Goal: Task Accomplishment & Management: Manage account settings

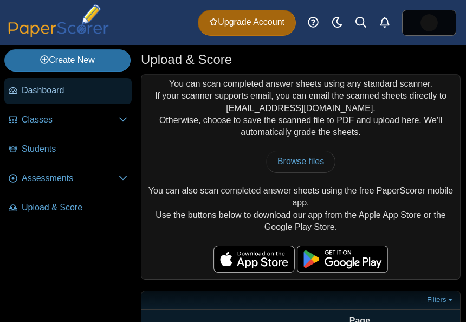
click at [72, 90] on span "Dashboard" at bounding box center [75, 91] width 106 height 12
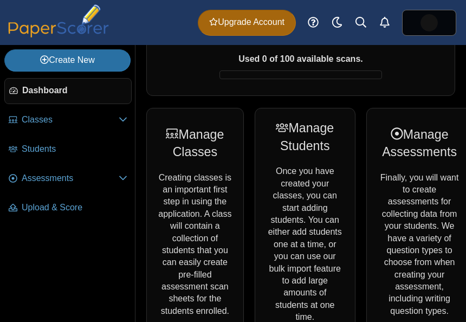
scroll to position [129, 0]
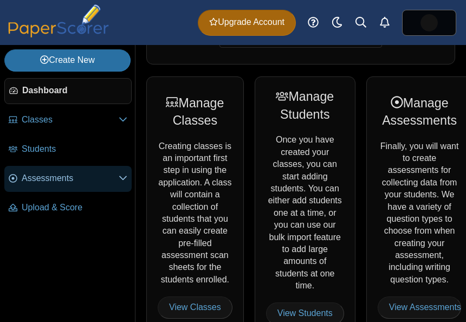
click at [43, 184] on span "Assessments" at bounding box center [70, 178] width 97 height 12
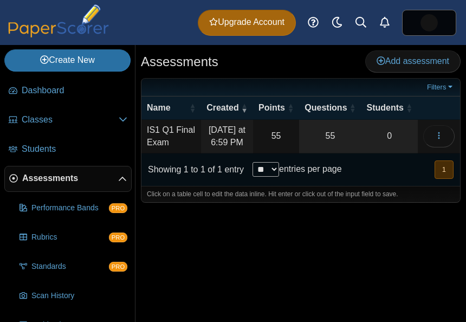
click at [199, 149] on td "IS1 Q1 Final Exam" at bounding box center [171, 137] width 60 height 34
click at [444, 147] on button "button" at bounding box center [438, 136] width 31 height 22
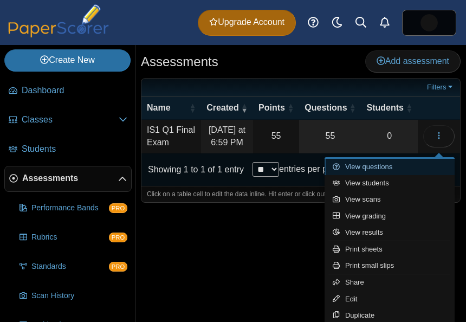
click at [391, 174] on link "View questions" at bounding box center [390, 167] width 130 height 16
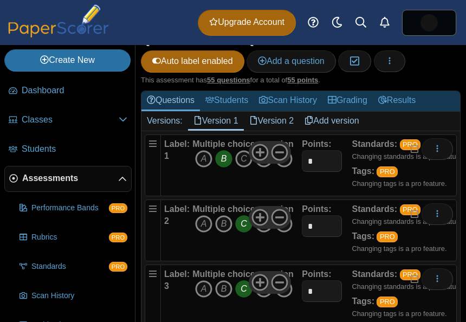
scroll to position [154, 0]
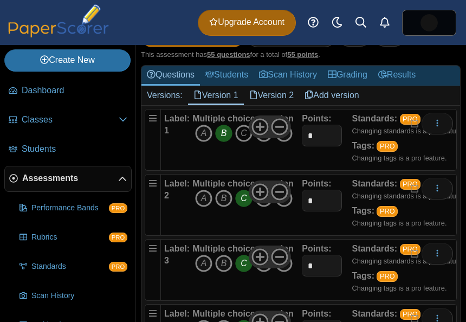
click at [244, 142] on icon "C" at bounding box center [243, 133] width 17 height 17
click at [223, 142] on icon "B" at bounding box center [223, 133] width 17 height 17
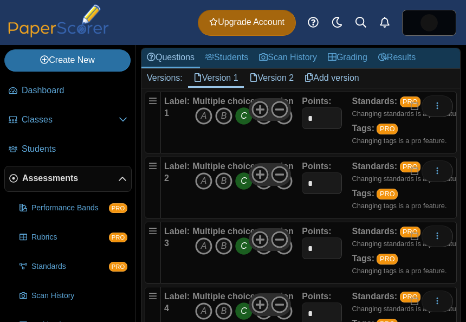
scroll to position [172, 0]
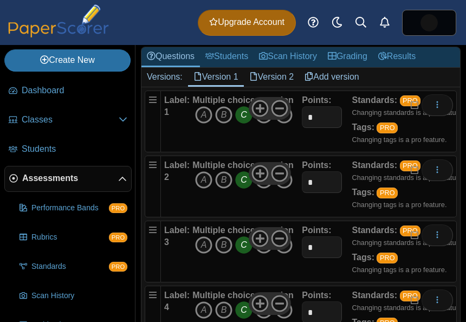
click at [268, 213] on div "Multiple choice question A B C D E" at bounding box center [242, 186] width 101 height 54
click at [263, 189] on icon "D" at bounding box center [263, 179] width 17 height 17
click at [247, 189] on icon "C" at bounding box center [243, 179] width 17 height 17
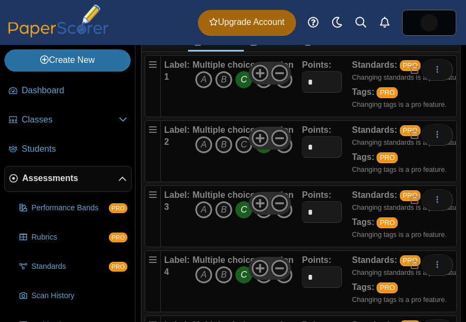
click at [242, 218] on icon "C" at bounding box center [243, 209] width 17 height 17
click at [202, 218] on icon "A" at bounding box center [203, 209] width 17 height 17
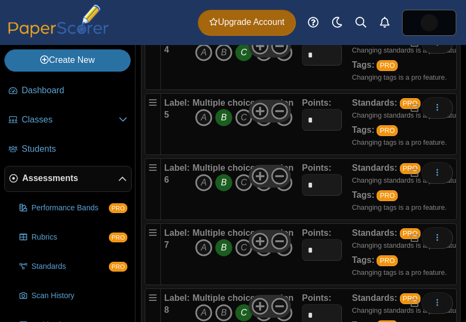
scroll to position [434, 0]
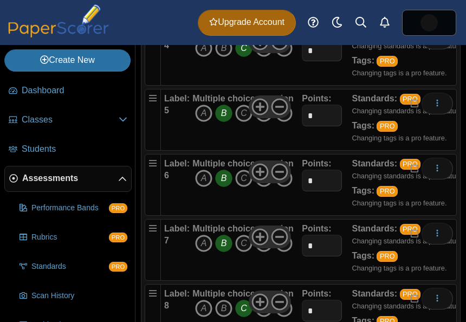
click at [219, 187] on icon "B" at bounding box center [223, 178] width 17 height 17
click at [206, 187] on icon "A" at bounding box center [203, 178] width 17 height 17
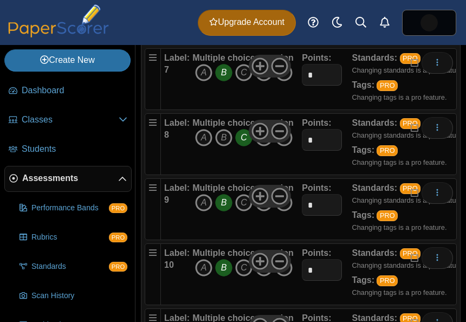
scroll to position [615, 0]
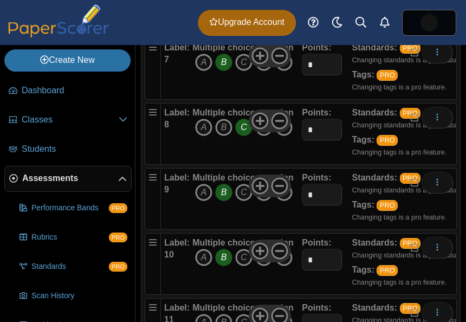
click at [224, 201] on icon "B" at bounding box center [223, 192] width 17 height 17
click at [201, 201] on icon "A" at bounding box center [203, 192] width 17 height 17
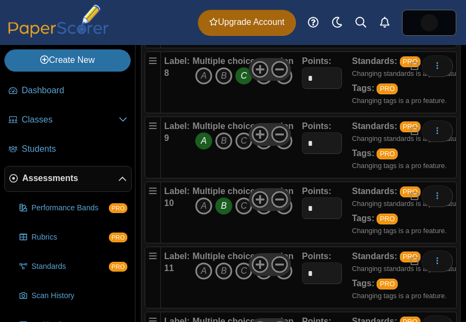
scroll to position [674, 0]
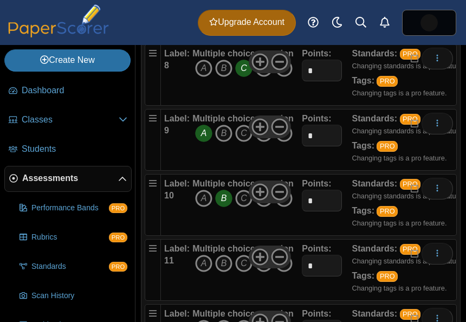
click at [218, 207] on icon "B" at bounding box center [223, 198] width 17 height 17
click at [264, 207] on icon "D" at bounding box center [263, 198] width 17 height 17
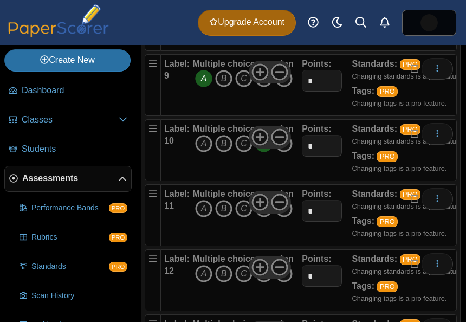
scroll to position [750, 0]
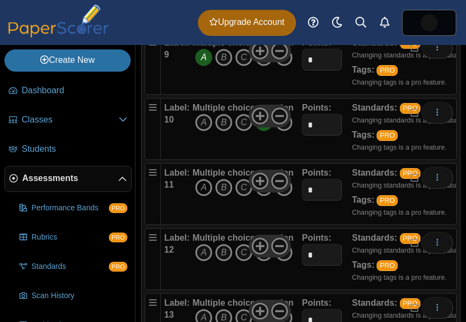
click at [202, 196] on icon "A" at bounding box center [203, 187] width 17 height 17
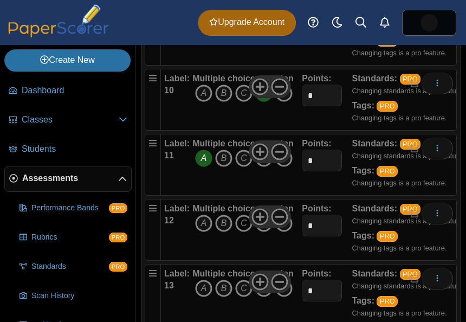
click at [244, 232] on icon "C" at bounding box center [243, 223] width 17 height 17
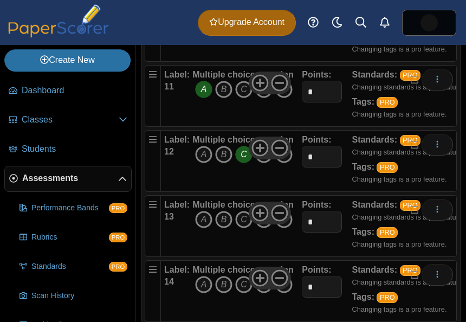
scroll to position [867, 0]
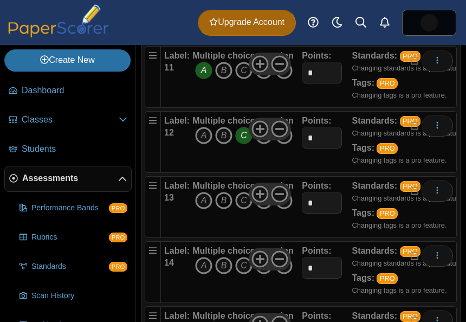
click at [220, 209] on icon "B" at bounding box center [223, 200] width 17 height 17
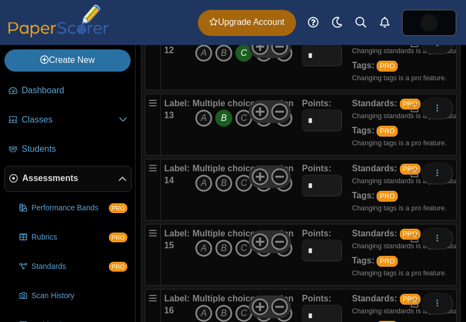
scroll to position [953, 0]
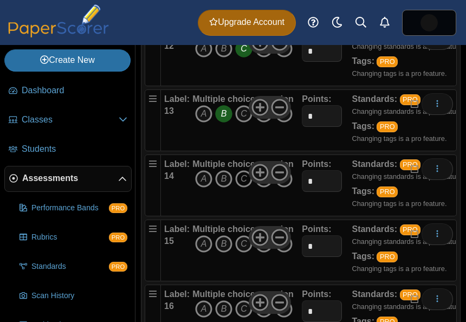
click at [239, 187] on icon "C" at bounding box center [243, 178] width 17 height 17
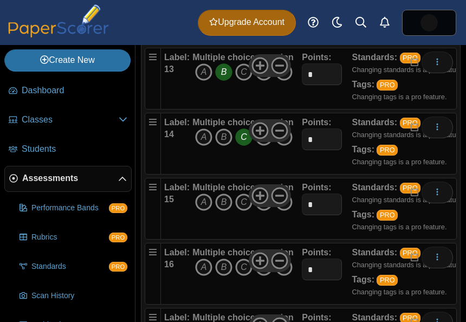
scroll to position [1001, 0]
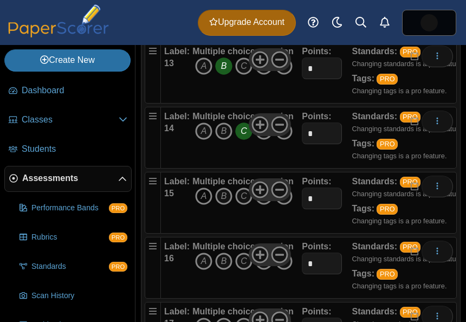
click at [200, 205] on icon "A" at bounding box center [203, 195] width 17 height 17
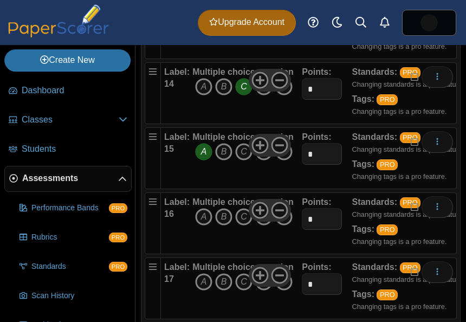
scroll to position [1049, 0]
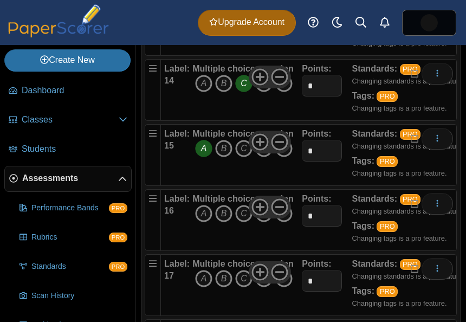
click at [264, 222] on icon "D" at bounding box center [263, 213] width 17 height 17
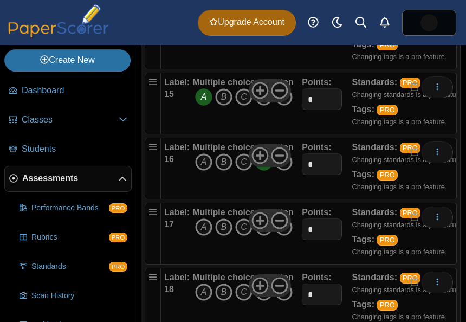
scroll to position [1124, 0]
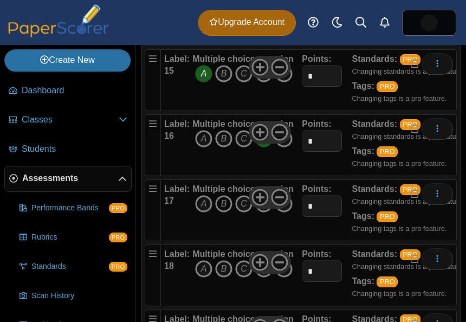
click at [223, 212] on icon "B" at bounding box center [223, 203] width 17 height 17
click at [244, 277] on icon "C" at bounding box center [243, 268] width 17 height 17
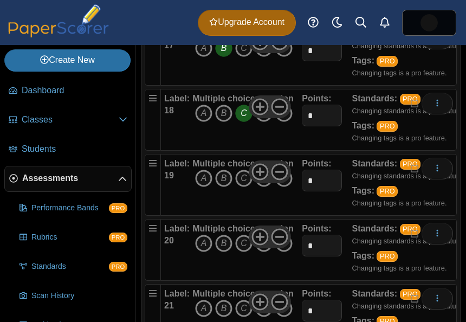
scroll to position [1287, 0]
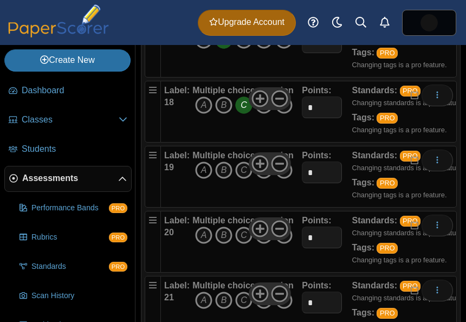
click at [206, 179] on icon "A" at bounding box center [203, 169] width 17 height 17
click at [222, 244] on icon "B" at bounding box center [223, 234] width 17 height 17
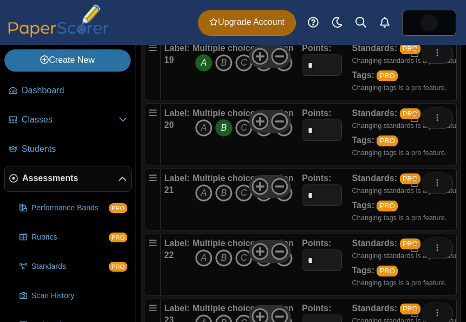
scroll to position [1399, 0]
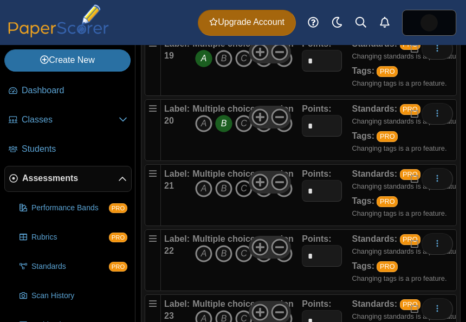
click at [239, 197] on icon "C" at bounding box center [243, 188] width 17 height 17
click at [196, 262] on icon "A" at bounding box center [203, 253] width 17 height 17
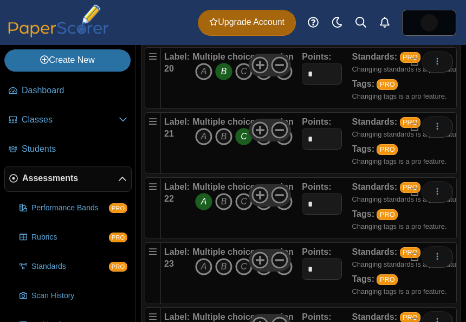
scroll to position [1458, 0]
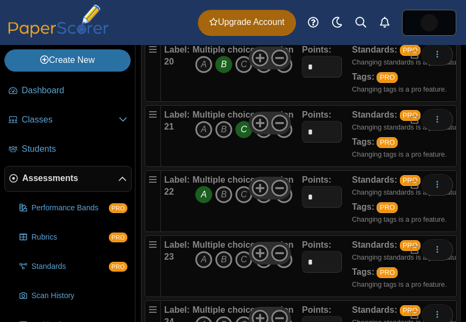
click at [266, 268] on icon "D" at bounding box center [263, 259] width 17 height 17
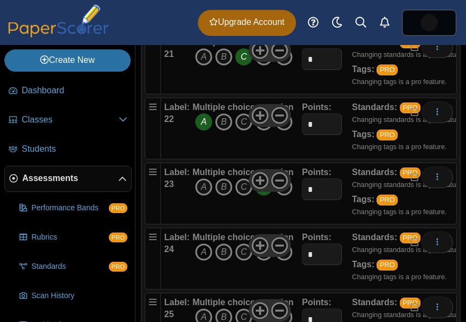
scroll to position [1546, 0]
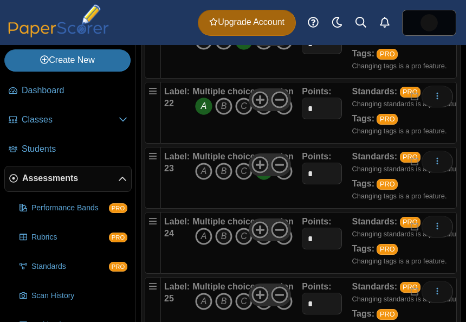
click at [202, 245] on icon "A" at bounding box center [203, 236] width 17 height 17
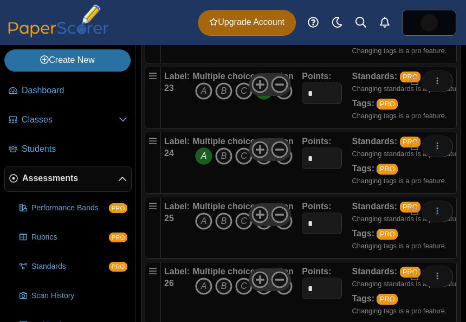
scroll to position [1630, 0]
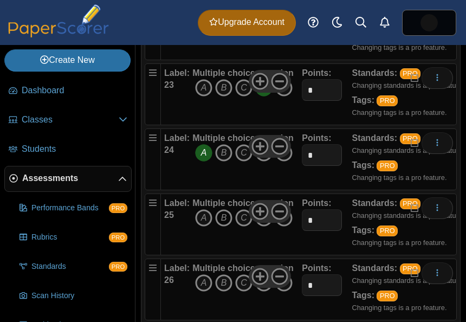
click at [223, 226] on icon "B" at bounding box center [223, 217] width 17 height 17
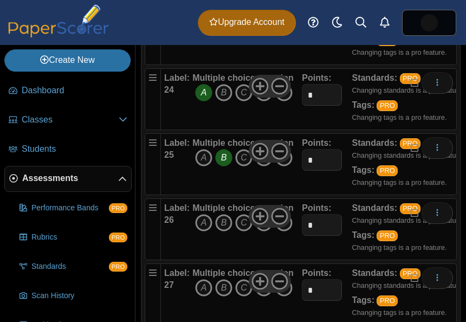
scroll to position [1702, 0]
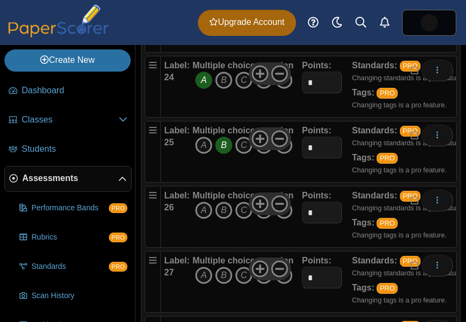
click at [265, 219] on icon "D" at bounding box center [263, 210] width 17 height 17
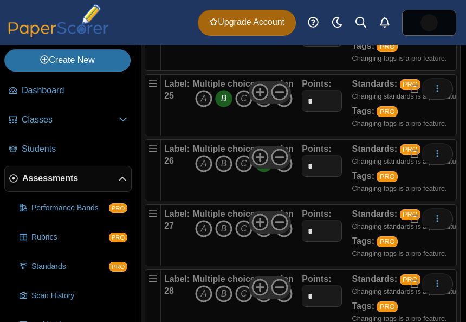
scroll to position [1765, 0]
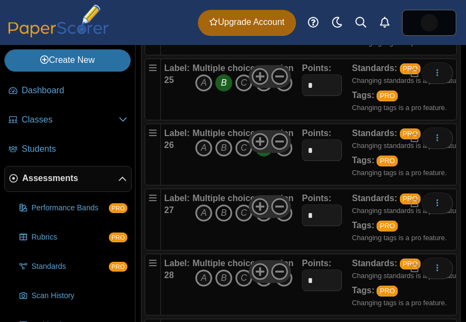
click at [228, 222] on icon "B" at bounding box center [223, 212] width 17 height 17
click at [196, 287] on icon "A" at bounding box center [203, 277] width 17 height 17
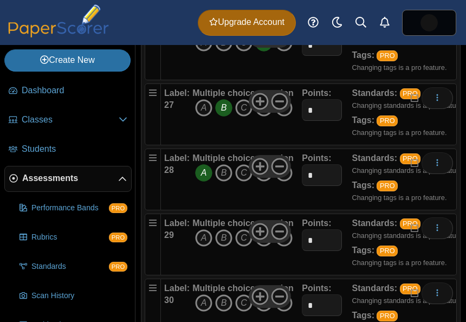
scroll to position [1871, 0]
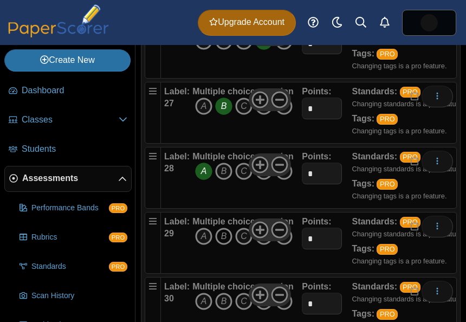
click at [222, 245] on icon "B" at bounding box center [223, 236] width 17 height 17
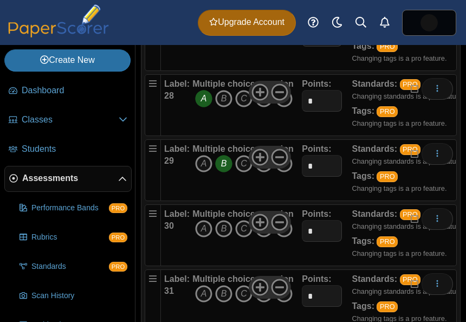
scroll to position [1945, 0]
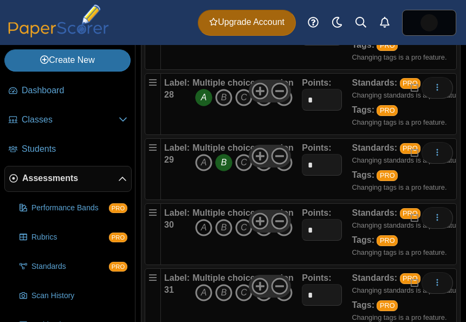
click at [202, 236] on icon "A" at bounding box center [203, 227] width 17 height 17
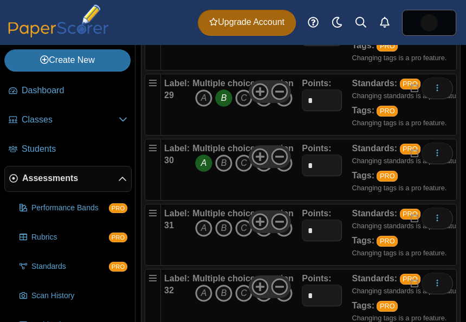
scroll to position [2032, 0]
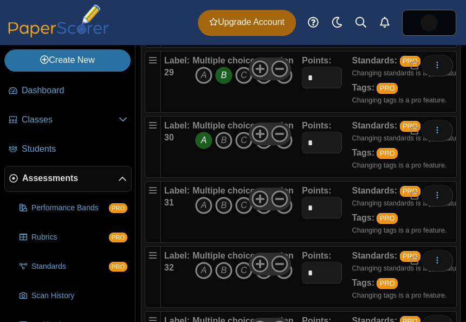
click at [262, 214] on icon "D" at bounding box center [263, 205] width 17 height 17
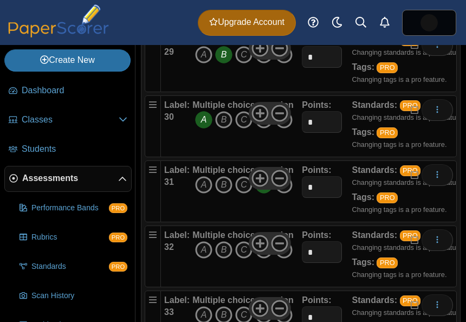
scroll to position [2060, 0]
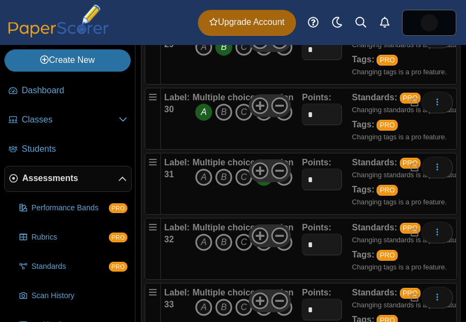
click at [243, 251] on icon "C" at bounding box center [243, 241] width 17 height 17
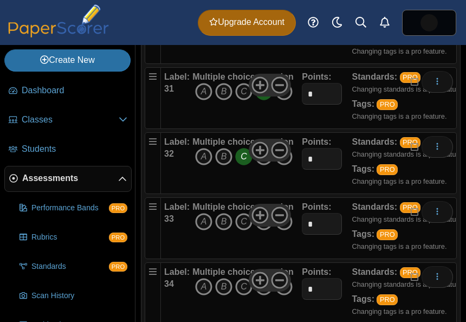
scroll to position [2162, 0]
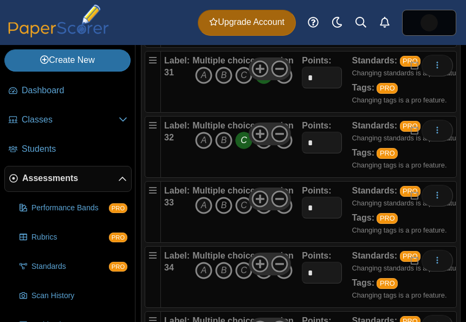
click at [224, 214] on icon "B" at bounding box center [223, 205] width 17 height 17
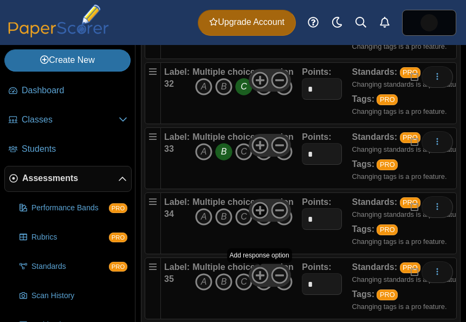
scroll to position [2220, 0]
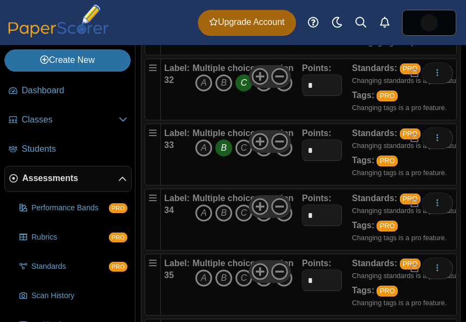
click at [206, 222] on icon "A" at bounding box center [203, 212] width 17 height 17
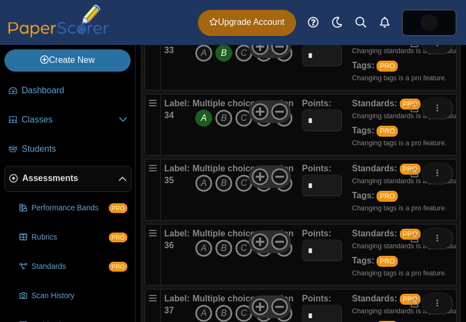
scroll to position [2320, 0]
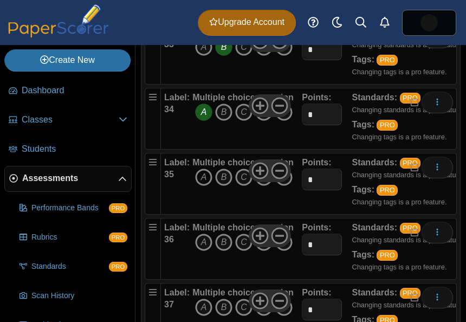
click at [202, 186] on icon "A" at bounding box center [203, 176] width 17 height 17
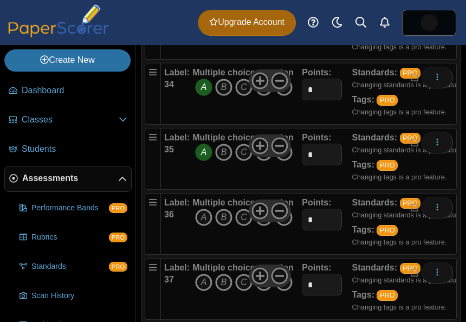
scroll to position [2357, 0]
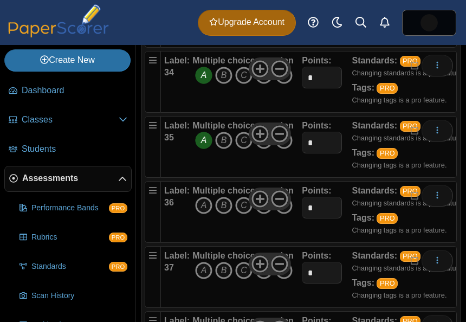
click at [264, 214] on icon "D" at bounding box center [263, 205] width 17 height 17
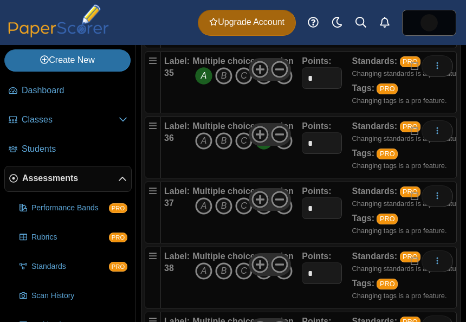
scroll to position [2425, 0]
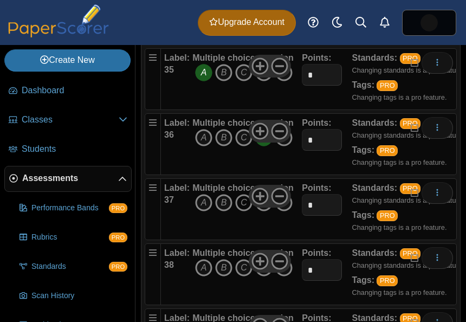
click at [242, 211] on icon "C" at bounding box center [243, 202] width 17 height 17
click at [243, 276] on icon "C" at bounding box center [243, 267] width 17 height 17
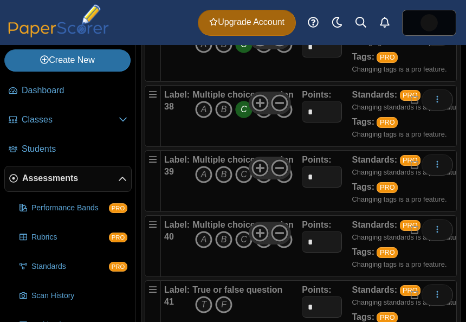
scroll to position [2591, 0]
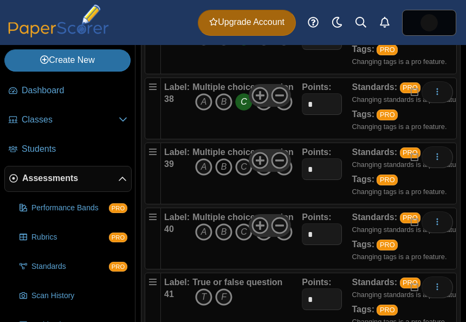
click at [225, 176] on icon "B" at bounding box center [223, 166] width 17 height 17
click at [206, 241] on icon "A" at bounding box center [203, 231] width 17 height 17
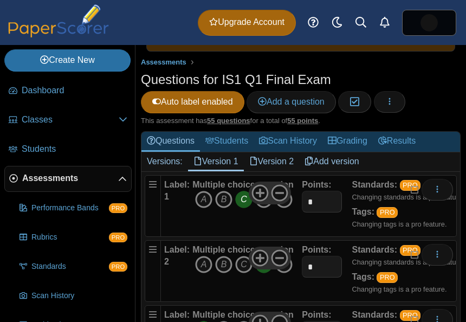
scroll to position [118, 0]
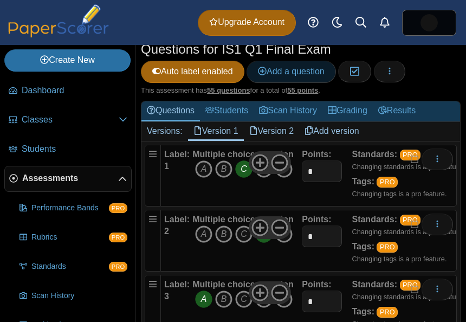
click at [283, 76] on span "Add a question" at bounding box center [291, 71] width 67 height 9
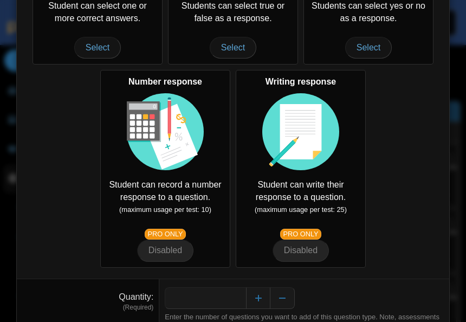
scroll to position [283, 0]
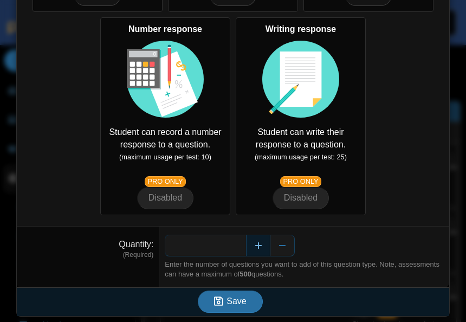
click at [260, 248] on button "Increase" at bounding box center [258, 246] width 24 height 22
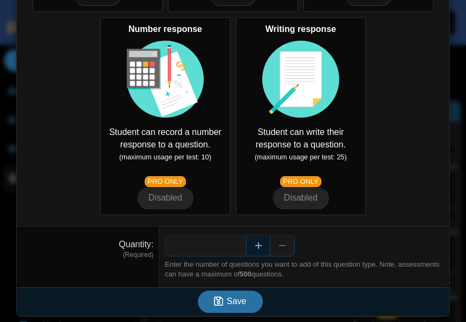
click at [260, 248] on button "Increase" at bounding box center [258, 246] width 24 height 22
type input "**"
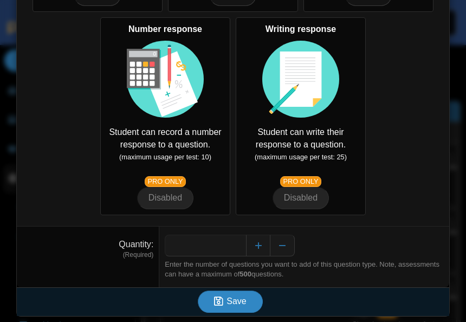
click at [230, 295] on button "Save" at bounding box center [230, 301] width 65 height 22
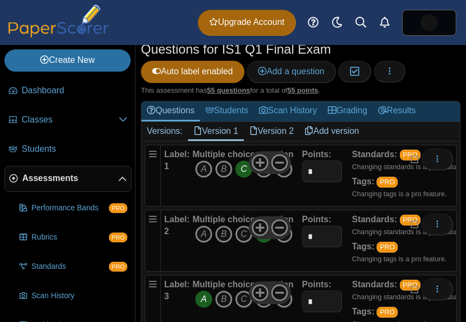
scroll to position [712, 0]
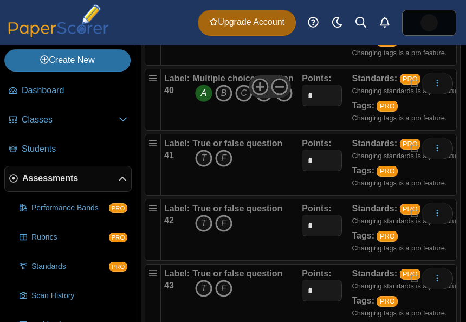
scroll to position [2734, 0]
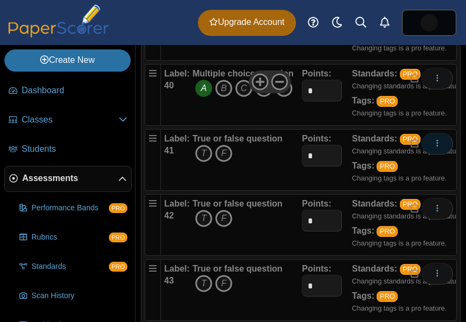
click at [436, 147] on icon "More options" at bounding box center [437, 143] width 9 height 9
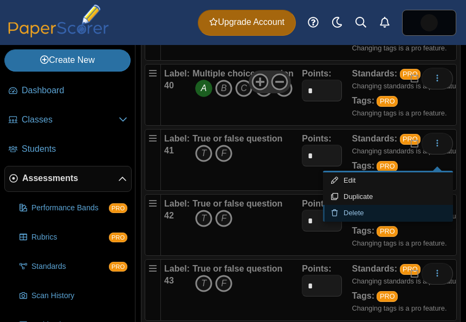
click at [355, 211] on link "Delete" at bounding box center [388, 213] width 130 height 16
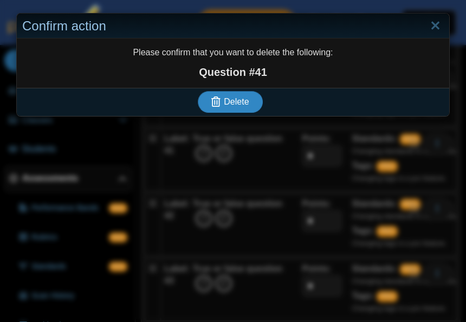
click at [244, 106] on span "Delete" at bounding box center [236, 101] width 25 height 9
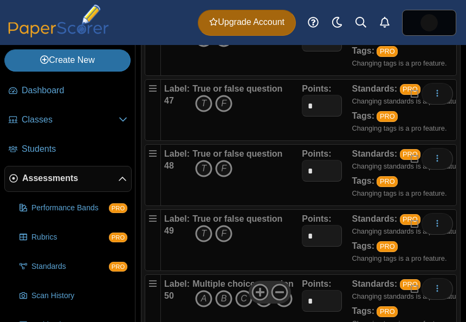
scroll to position [3168, 0]
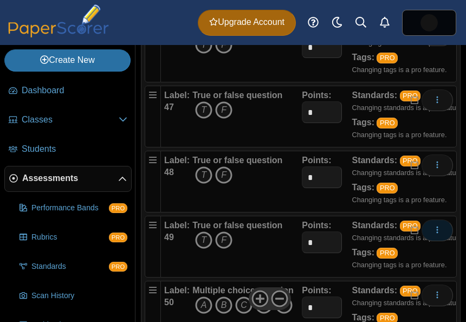
click at [436, 235] on span "More options" at bounding box center [437, 229] width 9 height 9
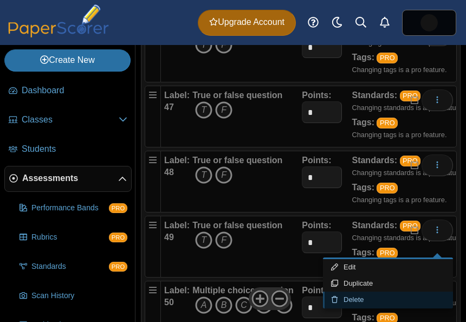
click at [356, 300] on link "Delete" at bounding box center [388, 299] width 130 height 16
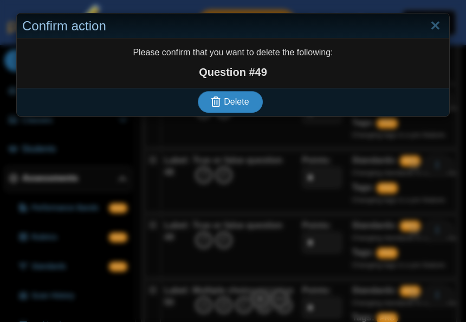
click at [245, 100] on span "Delete" at bounding box center [236, 101] width 25 height 9
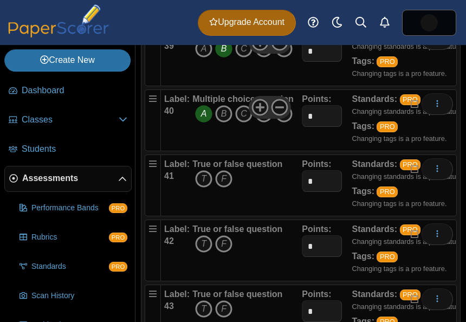
scroll to position [2707, 0]
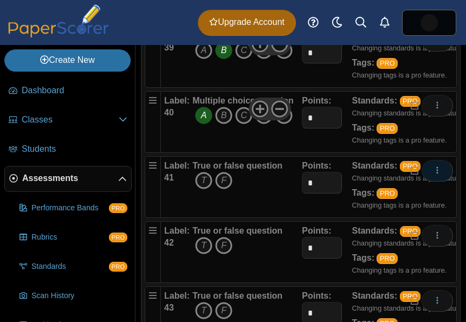
click at [442, 181] on button "More options" at bounding box center [436, 171] width 31 height 22
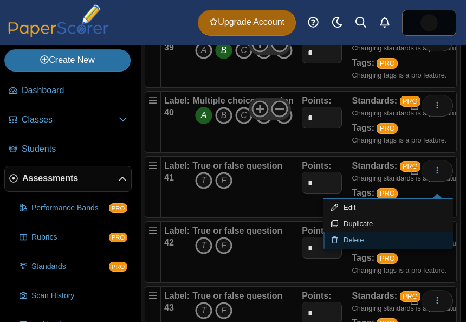
click at [346, 240] on link "Delete" at bounding box center [388, 240] width 130 height 16
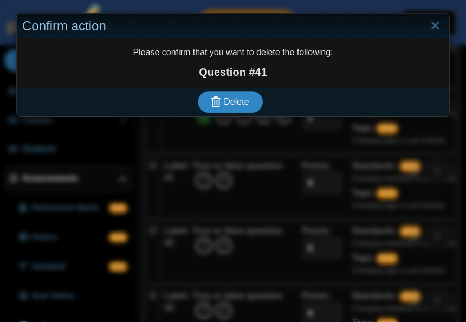
click at [236, 112] on button "Delete" at bounding box center [230, 102] width 65 height 22
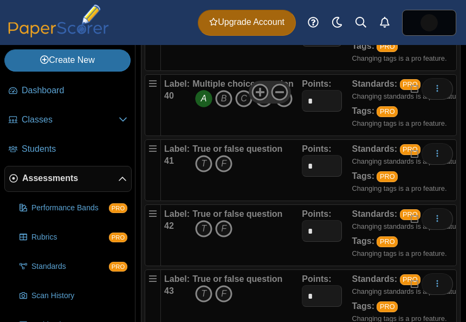
scroll to position [2726, 0]
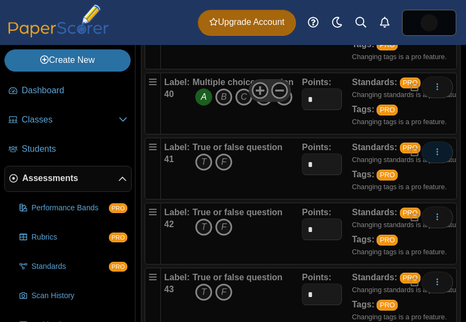
click at [439, 156] on icon "More options" at bounding box center [437, 151] width 9 height 9
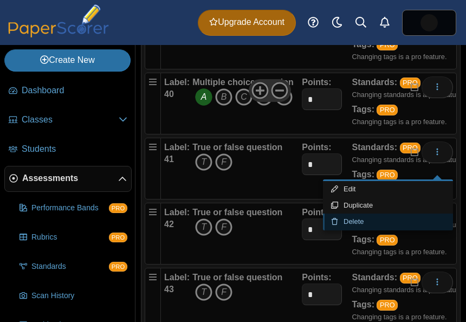
click at [357, 220] on link "Delete" at bounding box center [388, 221] width 130 height 16
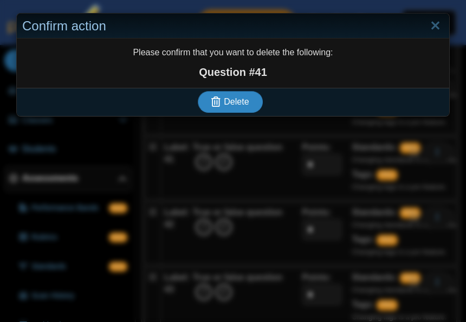
click at [237, 97] on span "Delete" at bounding box center [236, 101] width 25 height 9
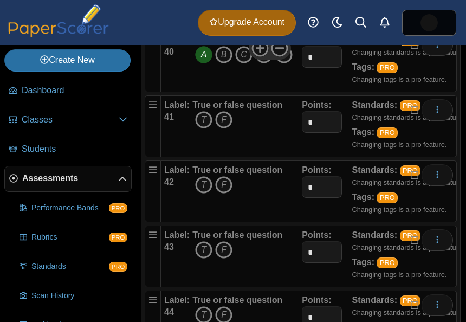
scroll to position [2767, 0]
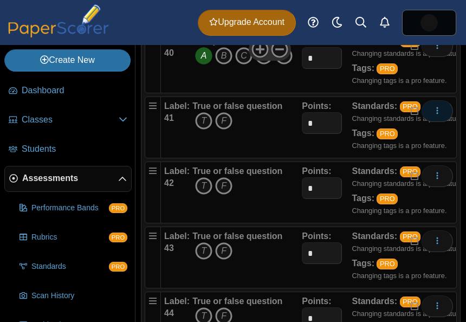
click at [434, 115] on icon "More options" at bounding box center [437, 110] width 9 height 9
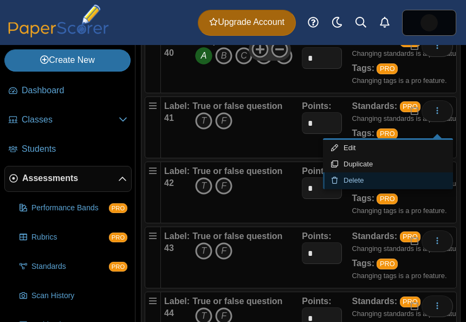
click at [362, 184] on link "Delete" at bounding box center [388, 180] width 130 height 16
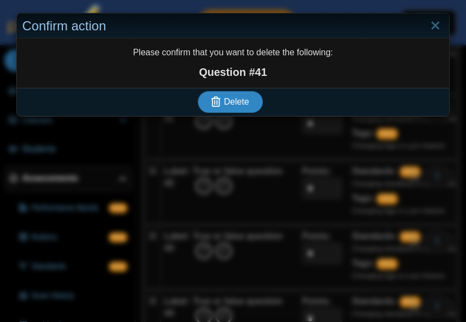
click at [246, 106] on span "Delete" at bounding box center [236, 101] width 25 height 9
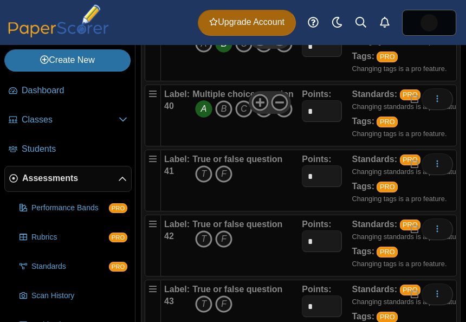
scroll to position [2713, 0]
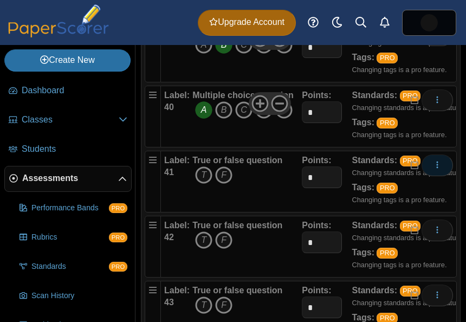
click at [434, 170] on span "More options" at bounding box center [437, 164] width 9 height 9
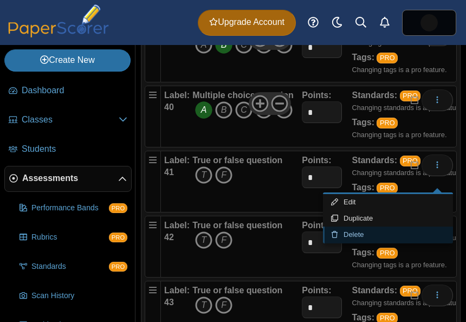
click at [354, 237] on link "Delete" at bounding box center [388, 234] width 130 height 16
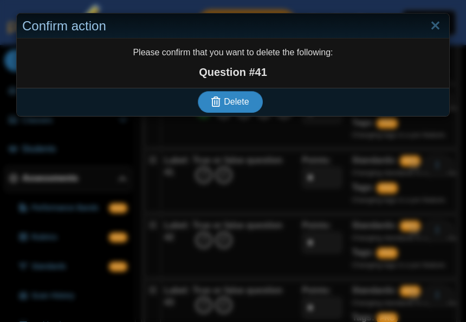
click at [213, 104] on use "submit" at bounding box center [215, 101] width 9 height 10
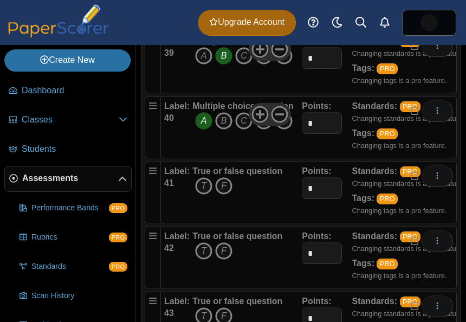
scroll to position [2739, 0]
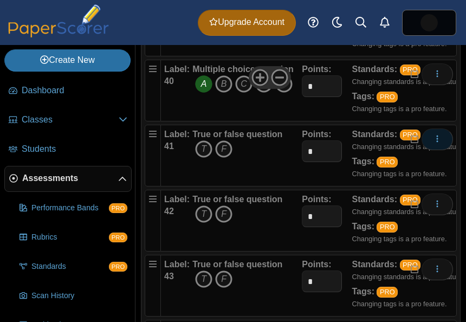
click at [433, 143] on icon "More options" at bounding box center [437, 138] width 9 height 9
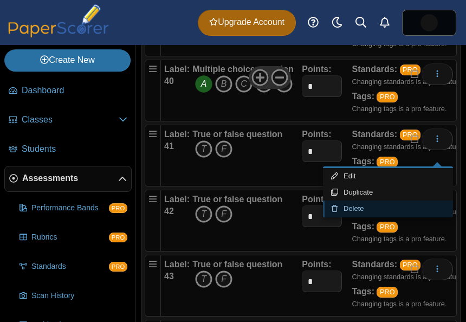
click at [348, 210] on link "Delete" at bounding box center [388, 208] width 130 height 16
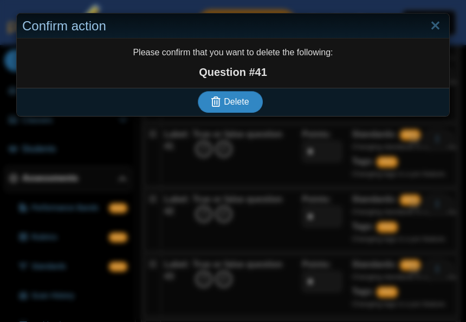
click at [244, 108] on button "Delete" at bounding box center [230, 102] width 65 height 22
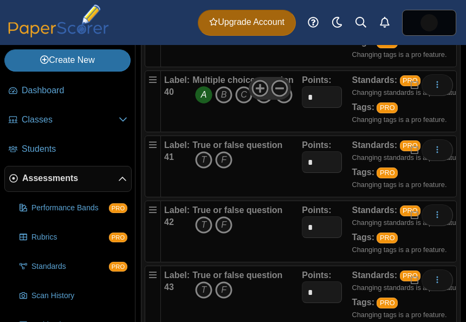
scroll to position [2757, 0]
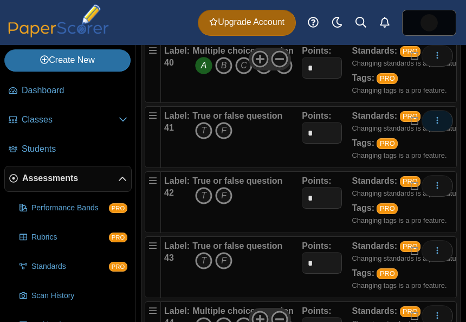
click at [438, 125] on icon "More options" at bounding box center [437, 120] width 9 height 9
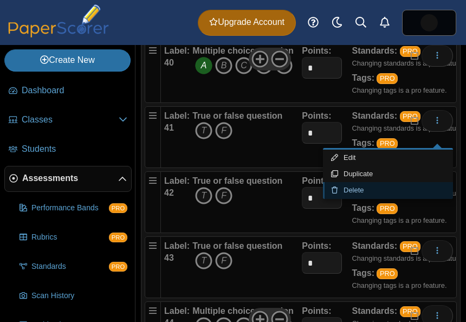
click at [365, 189] on link "Delete" at bounding box center [388, 190] width 130 height 16
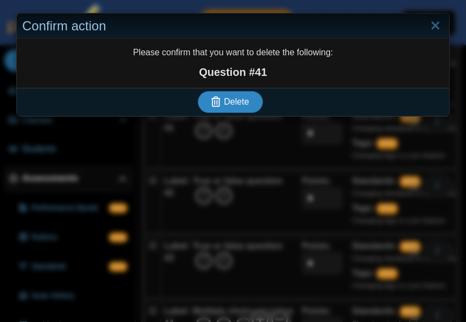
click at [241, 108] on button "Delete" at bounding box center [230, 102] width 65 height 22
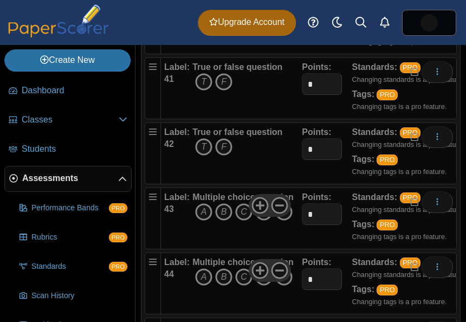
scroll to position [2807, 0]
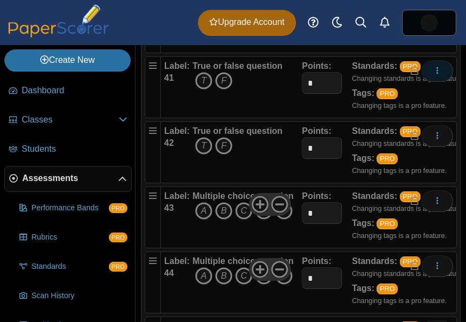
click at [437, 74] on use "More options" at bounding box center [438, 70] width 2 height 7
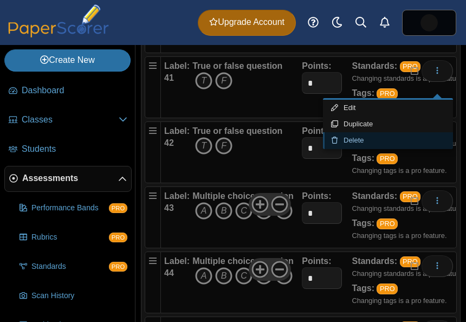
click at [368, 138] on link "Delete" at bounding box center [388, 140] width 130 height 16
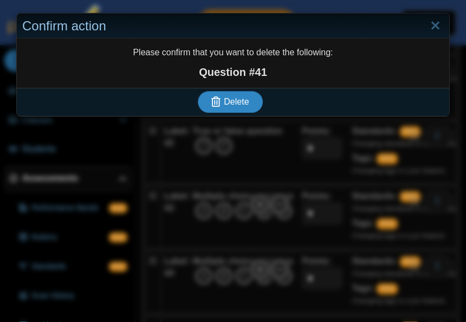
click at [249, 103] on button "Delete" at bounding box center [230, 102] width 65 height 22
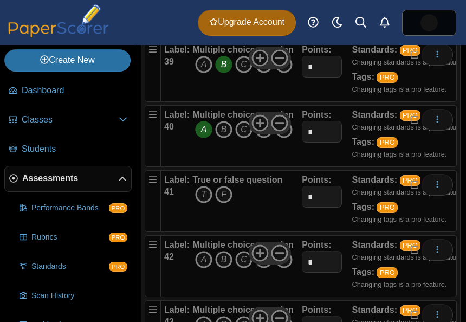
scroll to position [2686, 0]
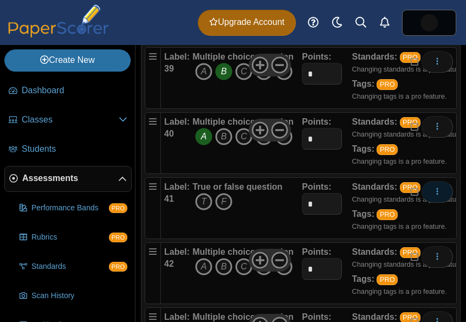
click at [435, 196] on icon "More options" at bounding box center [437, 191] width 9 height 9
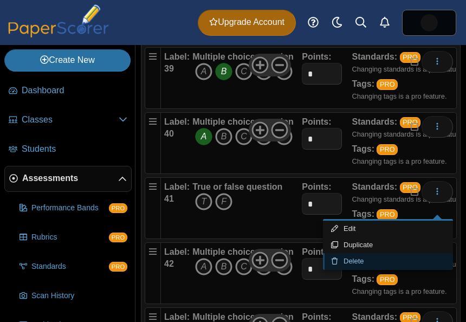
click at [368, 262] on link "Delete" at bounding box center [388, 261] width 130 height 16
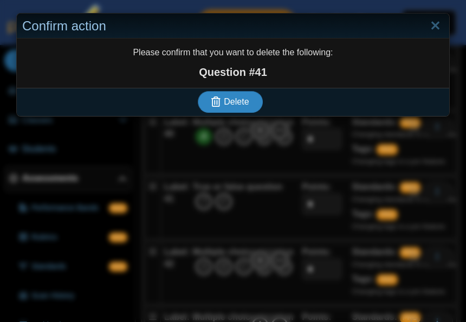
click at [231, 97] on span "Delete" at bounding box center [236, 101] width 25 height 9
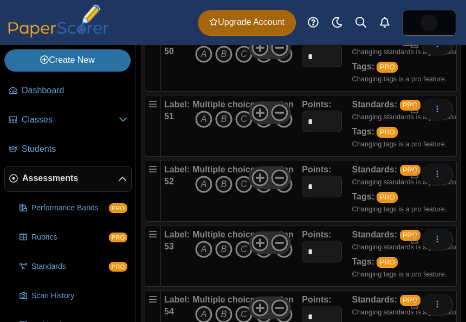
scroll to position [3407, 0]
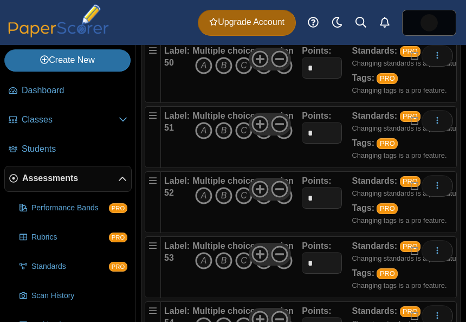
click at [175, 164] on div "Label: 51" at bounding box center [176, 137] width 25 height 54
click at [190, 164] on div "Multiple choice question A B C D E" at bounding box center [246, 137] width 112 height 54
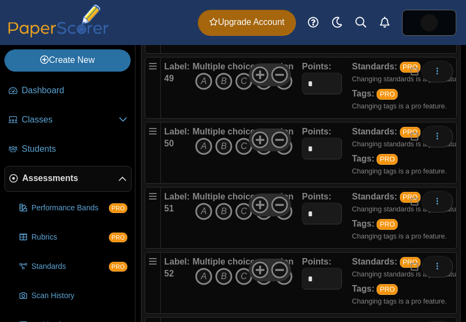
scroll to position [3416, 0]
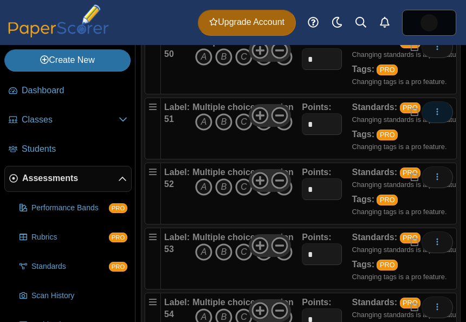
click at [434, 116] on icon "More options" at bounding box center [437, 111] width 9 height 9
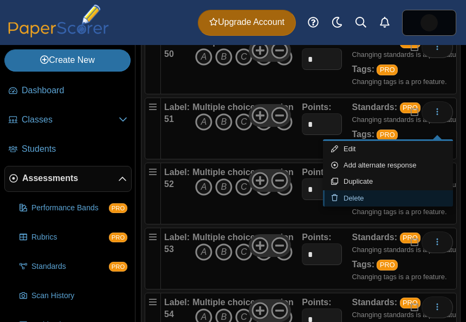
click at [355, 200] on link "Delete" at bounding box center [388, 198] width 130 height 16
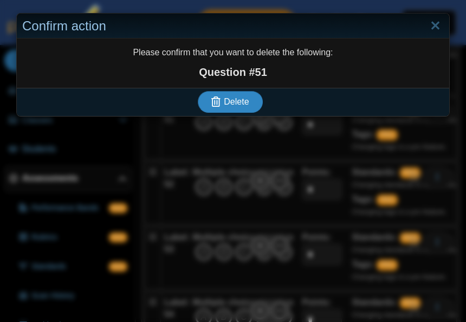
click at [222, 111] on button "Delete" at bounding box center [230, 102] width 65 height 22
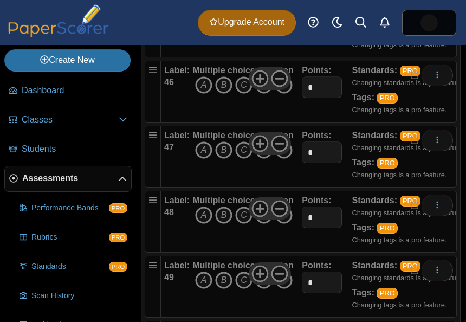
scroll to position [3486, 0]
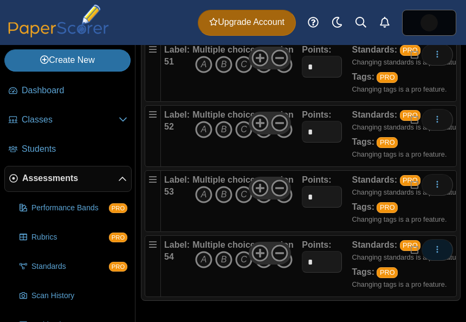
click at [443, 248] on button "More options" at bounding box center [436, 250] width 31 height 22
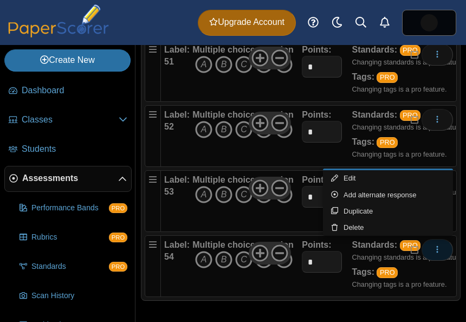
click at [432, 250] on button "More options" at bounding box center [436, 250] width 31 height 22
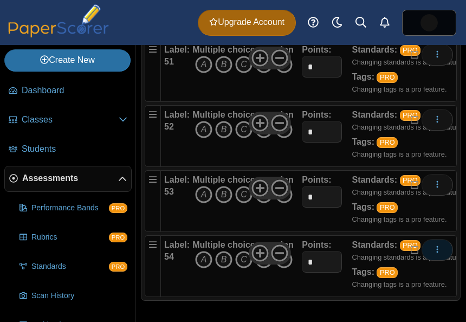
click at [432, 250] on button "More options" at bounding box center [436, 250] width 31 height 22
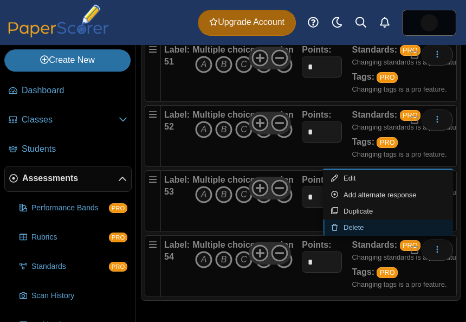
click at [346, 228] on link "Delete" at bounding box center [388, 227] width 130 height 16
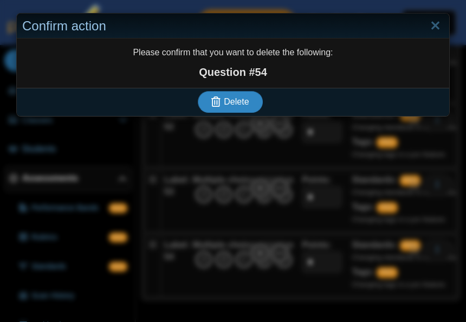
click at [238, 103] on span "Delete" at bounding box center [236, 101] width 25 height 9
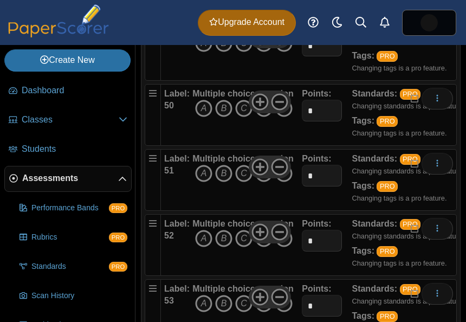
scroll to position [3421, 0]
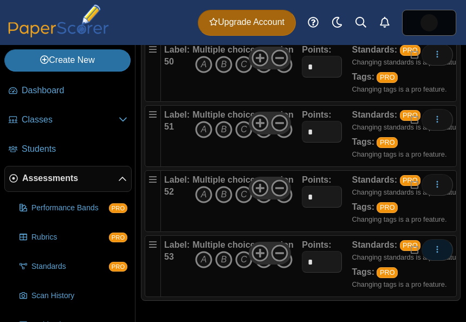
click at [437, 249] on icon "More options" at bounding box center [437, 249] width 9 height 9
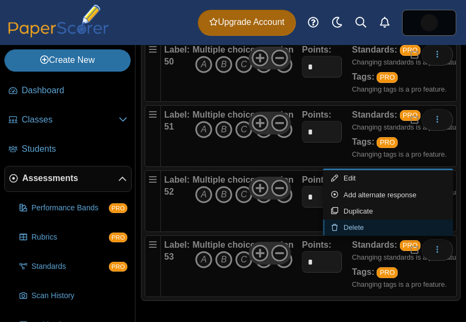
click at [359, 228] on link "Delete" at bounding box center [388, 227] width 130 height 16
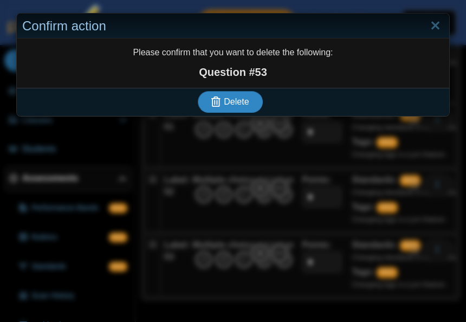
click at [248, 98] on span "Delete" at bounding box center [236, 101] width 25 height 9
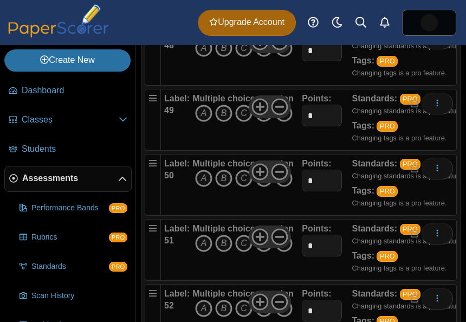
scroll to position [3356, 0]
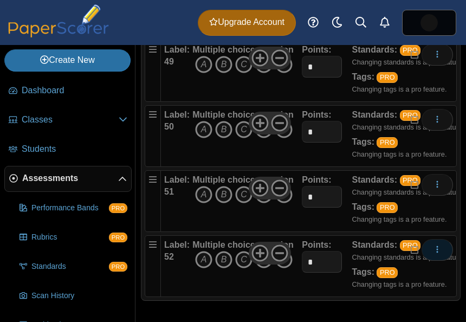
click at [442, 247] on button "More options" at bounding box center [436, 250] width 31 height 22
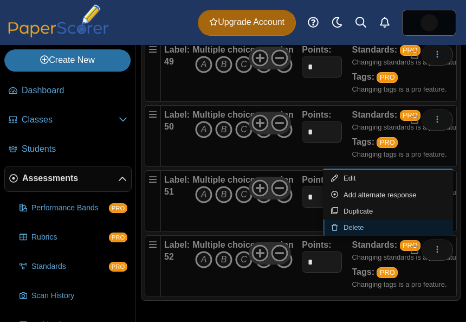
click at [364, 231] on link "Delete" at bounding box center [388, 227] width 130 height 16
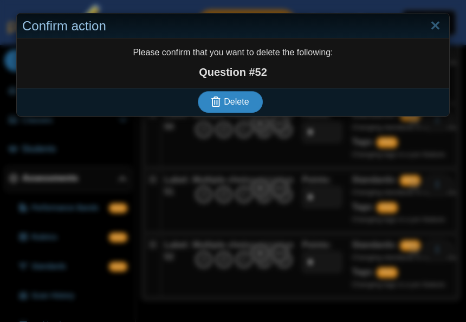
click at [226, 100] on span "Delete" at bounding box center [236, 101] width 25 height 9
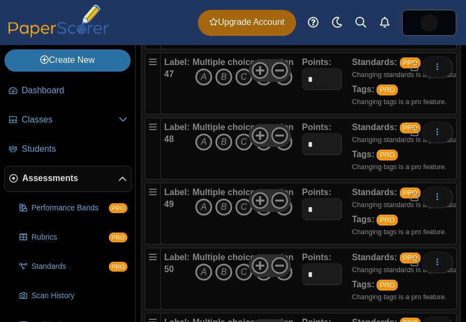
scroll to position [3291, 0]
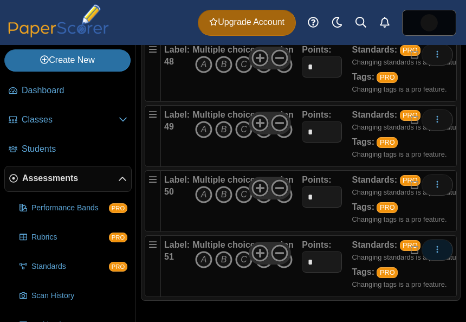
click at [437, 254] on button "More options" at bounding box center [436, 250] width 31 height 22
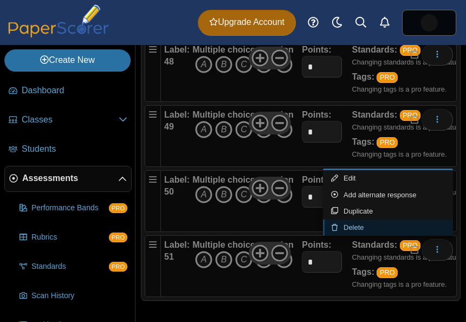
click at [357, 223] on link "Delete" at bounding box center [388, 227] width 130 height 16
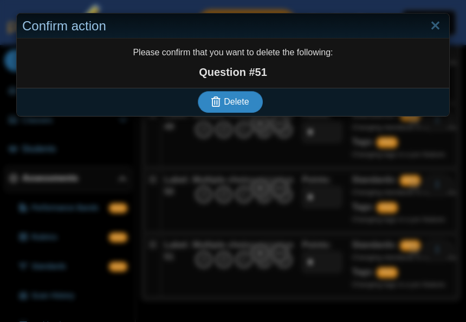
click at [249, 95] on button "Delete" at bounding box center [230, 102] width 65 height 22
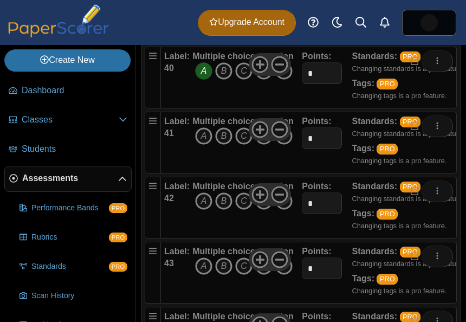
scroll to position [2762, 0]
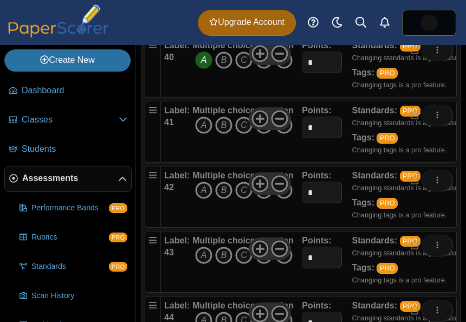
click at [265, 134] on icon "D" at bounding box center [263, 124] width 17 height 17
click at [261, 199] on icon "D" at bounding box center [263, 189] width 17 height 17
click at [200, 262] on icon "A" at bounding box center [203, 255] width 17 height 17
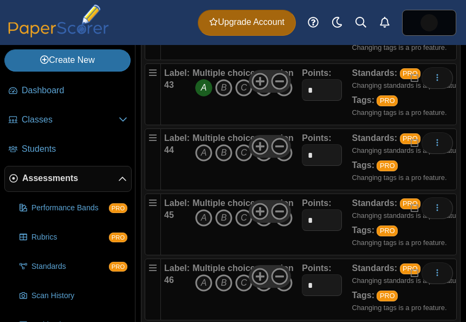
scroll to position [2931, 0]
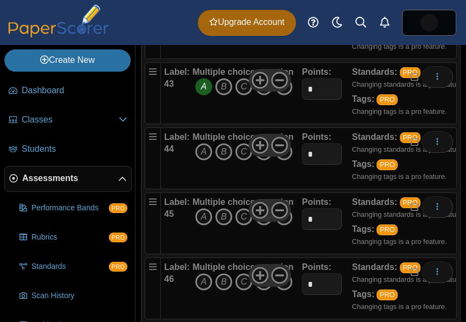
click at [263, 160] on icon "D" at bounding box center [263, 151] width 17 height 17
click at [203, 225] on icon "A" at bounding box center [203, 216] width 17 height 17
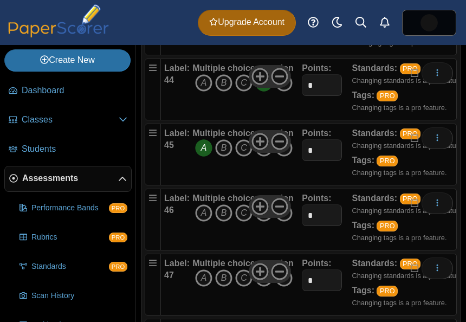
scroll to position [3007, 0]
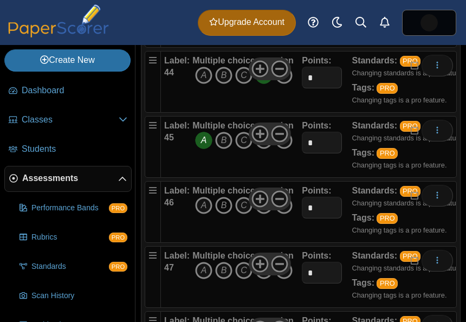
click at [224, 214] on icon "B" at bounding box center [223, 205] width 17 height 17
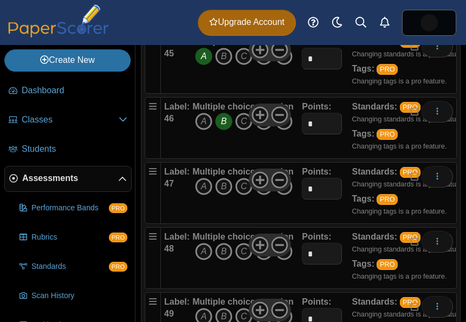
scroll to position [3097, 0]
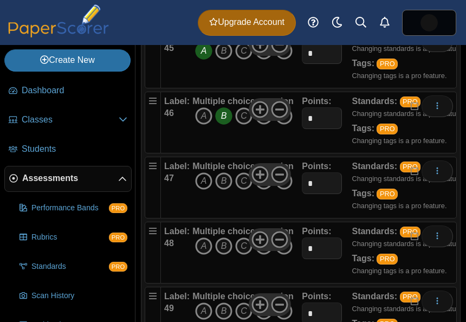
click at [203, 190] on icon "A" at bounding box center [203, 180] width 17 height 17
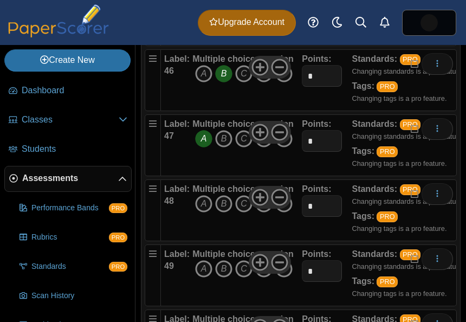
scroll to position [3145, 0]
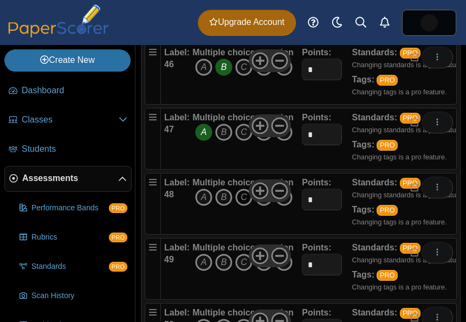
click at [242, 206] on icon "C" at bounding box center [243, 197] width 17 height 17
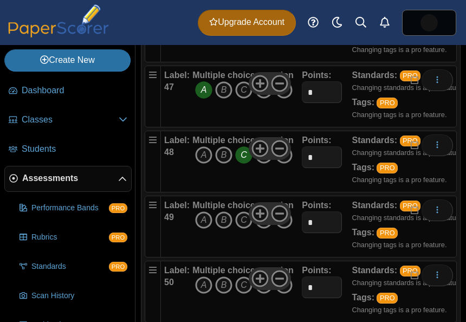
scroll to position [3193, 0]
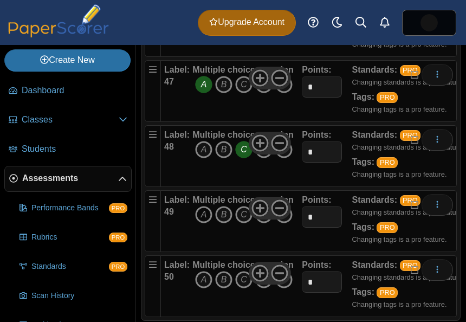
click at [202, 223] on icon "A" at bounding box center [203, 214] width 17 height 17
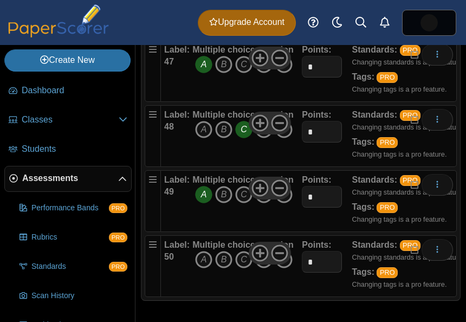
scroll to position [3226, 0]
click at [224, 262] on icon "B" at bounding box center [223, 259] width 17 height 17
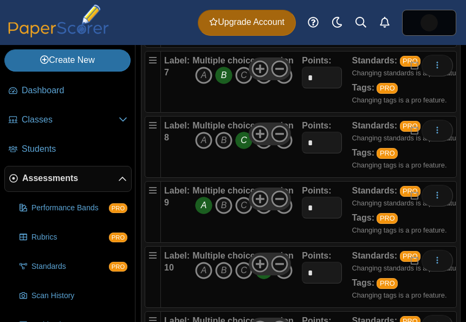
scroll to position [0, 0]
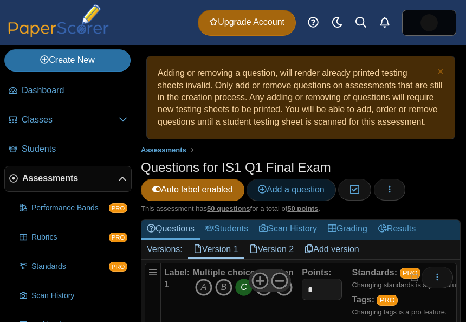
click at [277, 200] on link "Add a question" at bounding box center [291, 190] width 89 height 22
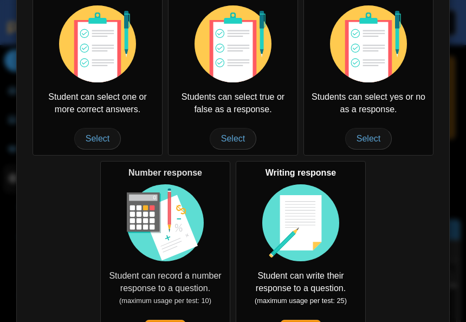
scroll to position [187, 0]
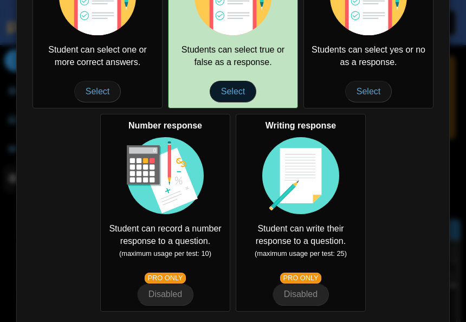
click at [228, 93] on span "Select" at bounding box center [233, 92] width 47 height 22
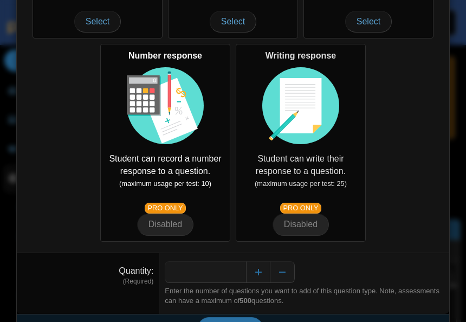
scroll to position [283, 0]
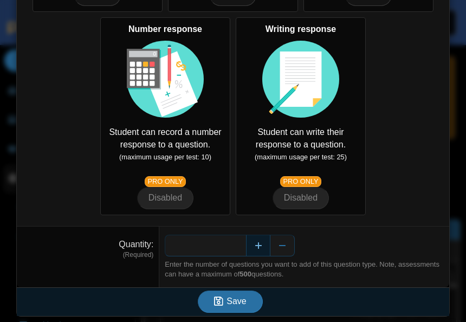
click at [257, 250] on button "Increase" at bounding box center [258, 246] width 24 height 22
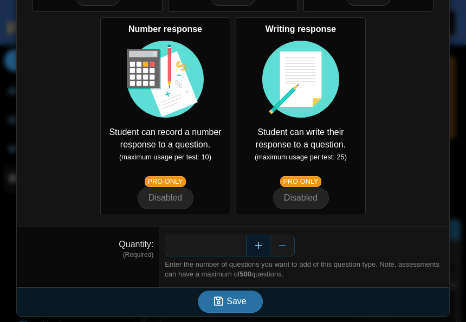
click at [257, 250] on button "Increase" at bounding box center [258, 246] width 24 height 22
type input "**"
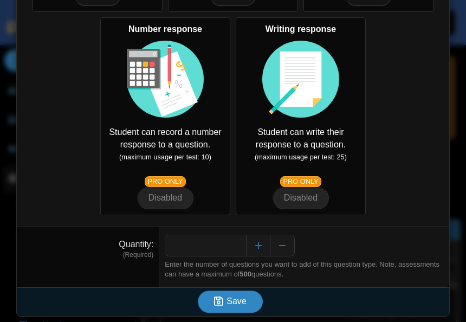
click at [228, 299] on span "Save" at bounding box center [236, 300] width 20 height 9
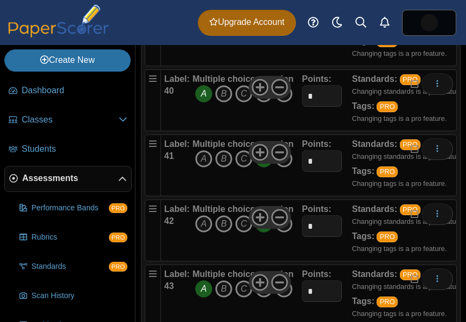
scroll to position [3226, 0]
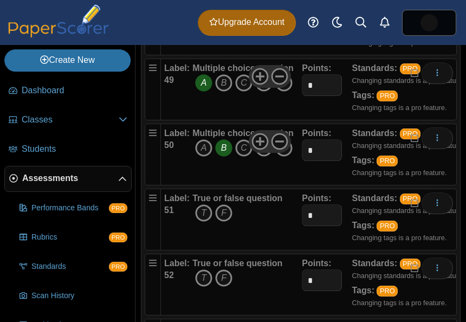
scroll to position [3311, 0]
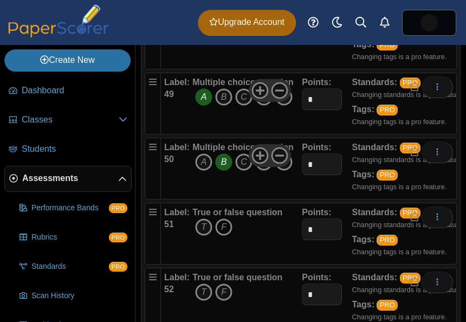
click at [225, 236] on icon "F" at bounding box center [223, 226] width 17 height 17
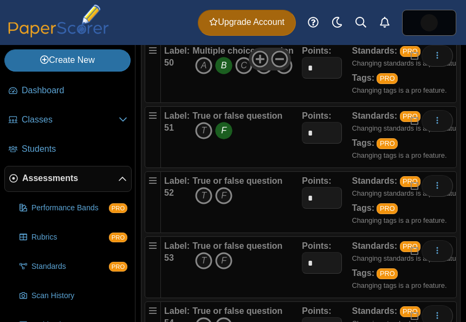
scroll to position [3410, 0]
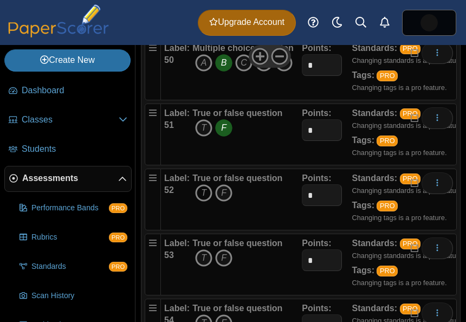
click at [203, 202] on icon "T" at bounding box center [203, 192] width 17 height 17
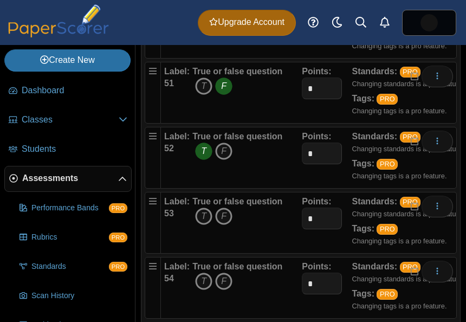
scroll to position [3453, 0]
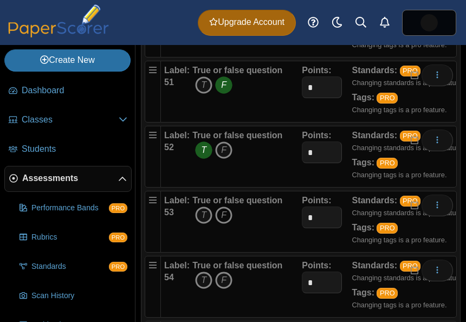
click at [226, 224] on icon "F" at bounding box center [223, 214] width 17 height 17
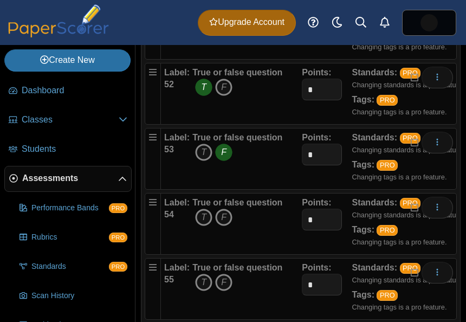
scroll to position [3529, 0]
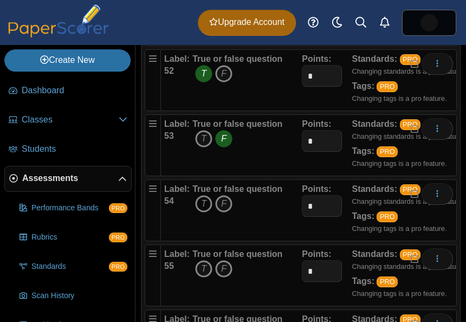
click at [205, 212] on icon "T" at bounding box center [203, 203] width 17 height 17
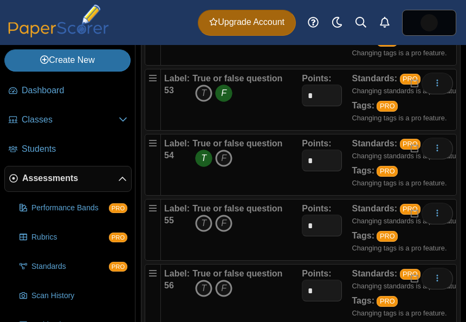
scroll to position [3575, 0]
click at [226, 231] on icon "F" at bounding box center [223, 222] width 17 height 17
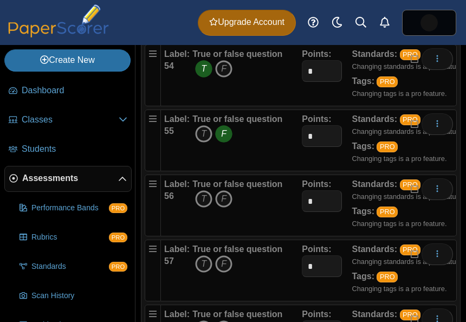
scroll to position [3675, 0]
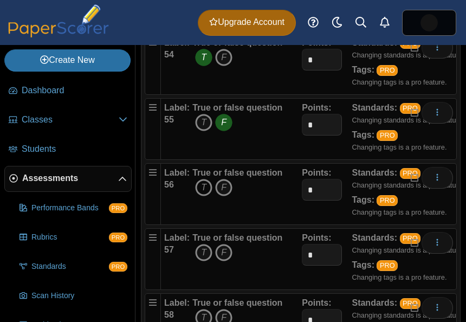
click at [200, 196] on icon "T" at bounding box center [203, 187] width 17 height 17
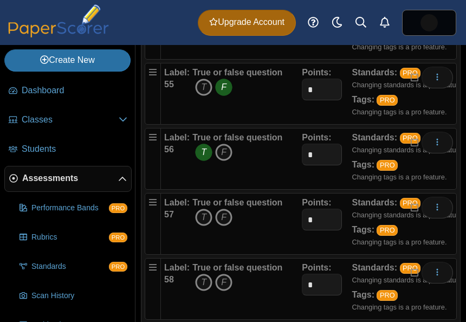
scroll to position [3713, 0]
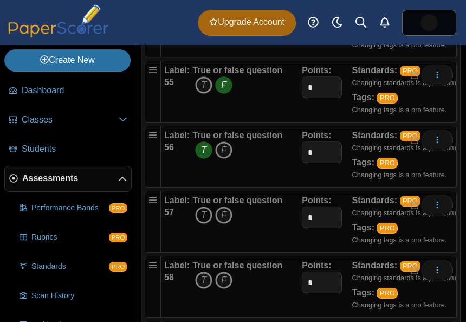
click at [204, 224] on icon "T" at bounding box center [203, 214] width 17 height 17
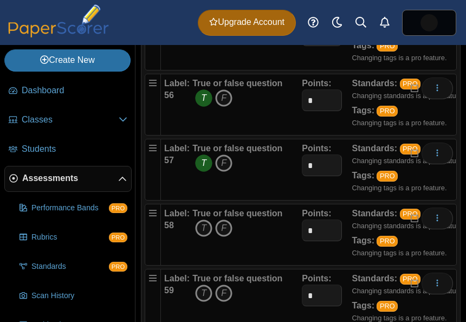
scroll to position [3766, 0]
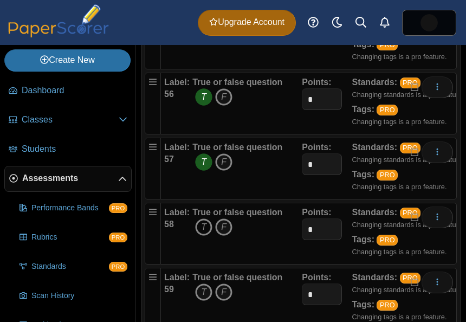
click at [205, 236] on icon "T" at bounding box center [203, 226] width 17 height 17
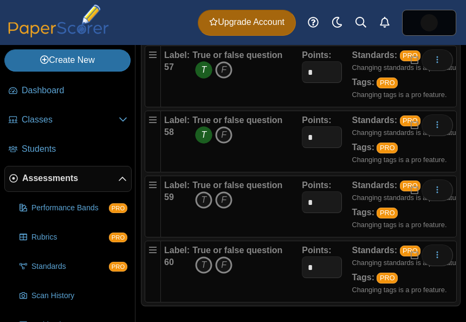
scroll to position [3859, 0]
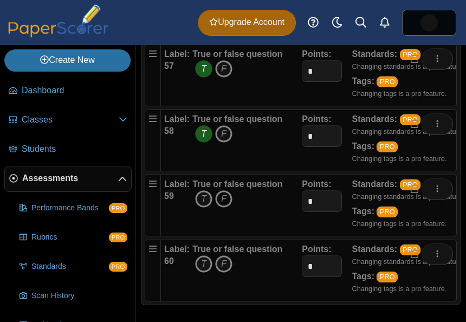
click at [225, 207] on icon "F" at bounding box center [223, 198] width 17 height 17
click at [207, 273] on icon "T" at bounding box center [203, 263] width 17 height 17
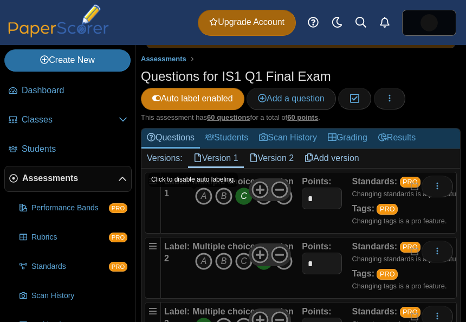
scroll to position [133, 0]
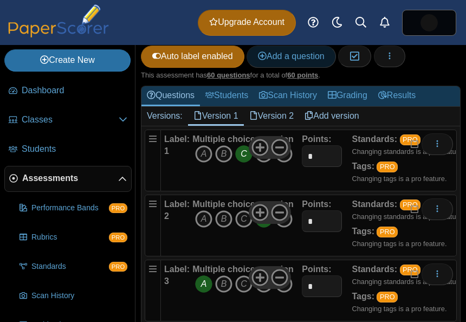
click at [275, 61] on span "Add a question" at bounding box center [291, 55] width 67 height 9
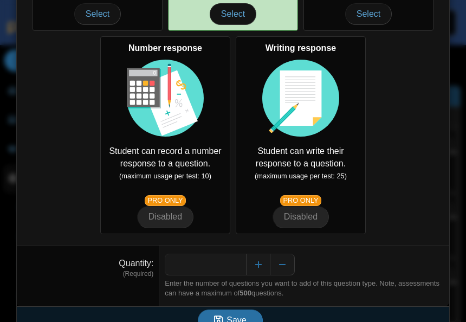
scroll to position [283, 0]
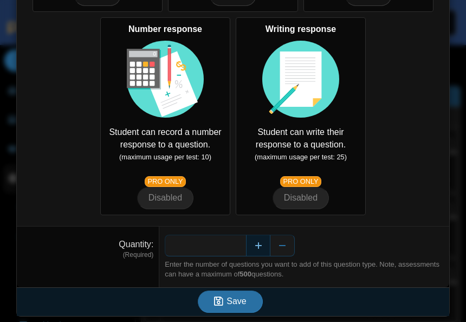
click at [258, 250] on button "Increase" at bounding box center [258, 246] width 24 height 22
type input "*"
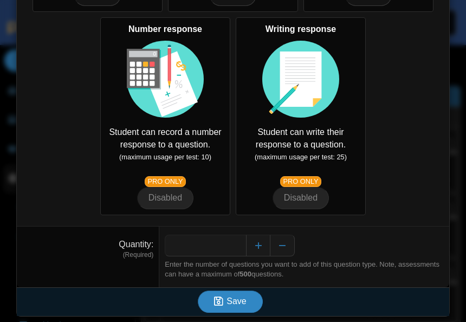
click at [231, 296] on button "Save" at bounding box center [230, 301] width 65 height 22
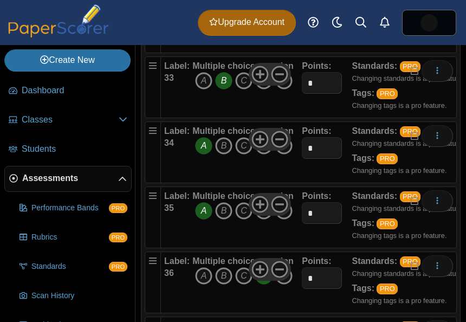
scroll to position [2890, 0]
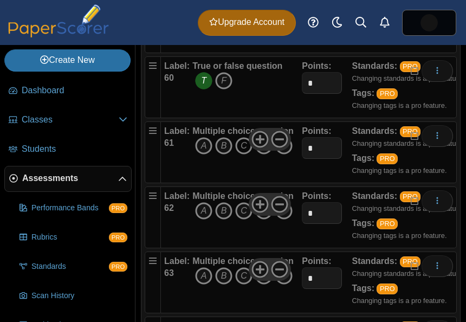
scroll to position [4044, 0]
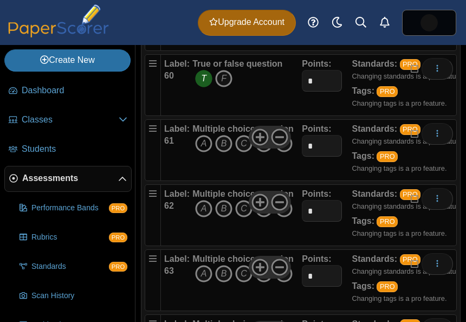
click at [204, 152] on icon "A" at bounding box center [203, 143] width 17 height 17
click at [239, 217] on icon "C" at bounding box center [243, 208] width 17 height 17
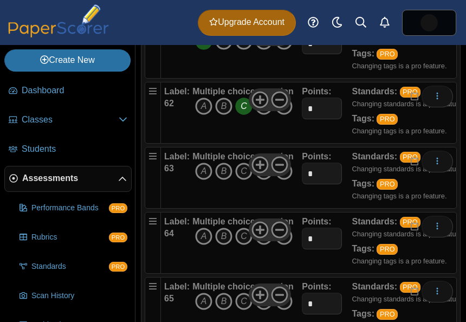
scroll to position [4148, 0]
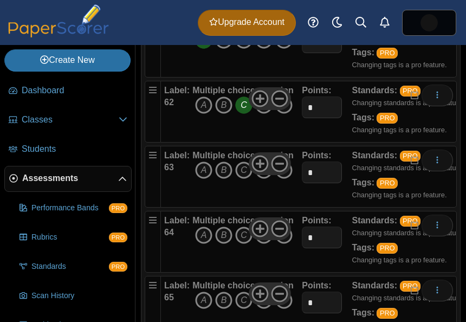
click at [265, 179] on icon "D" at bounding box center [263, 169] width 17 height 17
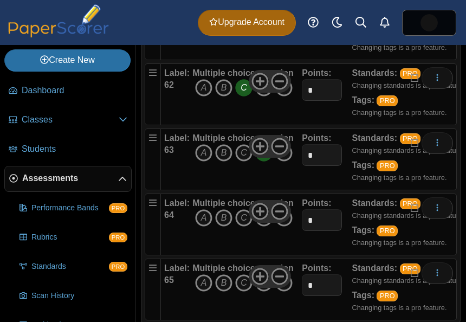
scroll to position [4166, 0]
click at [285, 226] on icon "E" at bounding box center [283, 217] width 17 height 17
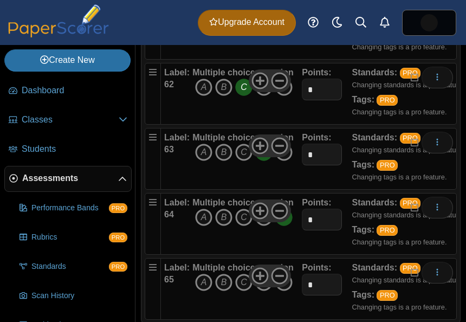
scroll to position [4201, 0]
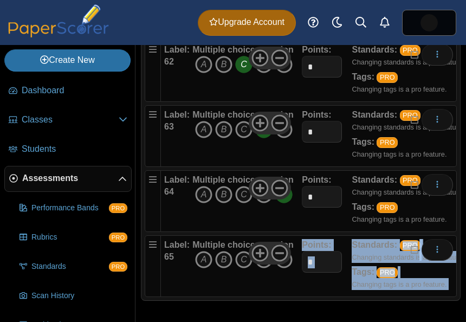
drag, startPoint x: 271, startPoint y: 247, endPoint x: 271, endPoint y: 225, distance: 21.1
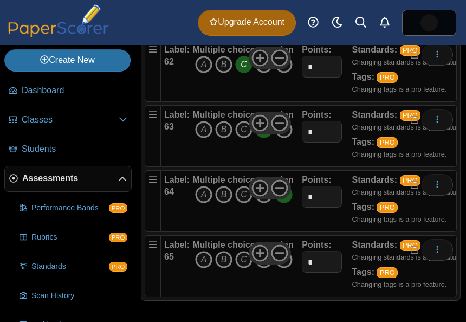
click at [269, 224] on div "Multiple choice question A B C D E" at bounding box center [242, 201] width 101 height 54
click at [224, 261] on icon "B" at bounding box center [223, 259] width 17 height 17
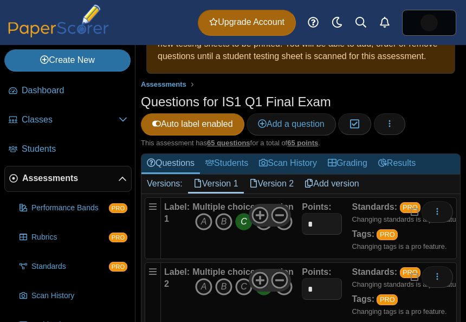
scroll to position [101, 0]
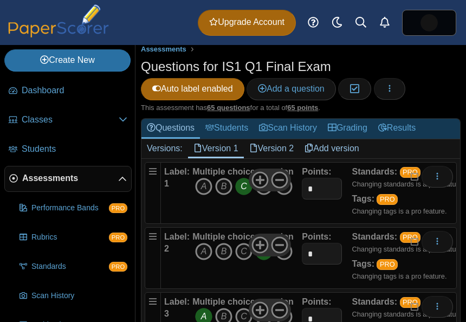
click at [277, 158] on link "Version 2" at bounding box center [272, 148] width 56 height 18
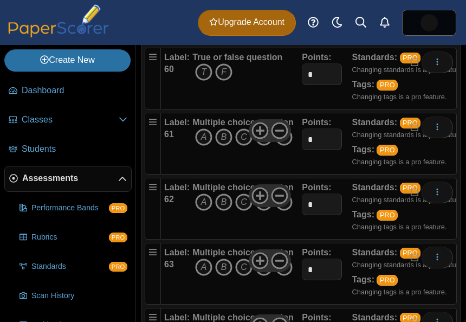
scroll to position [3893, 0]
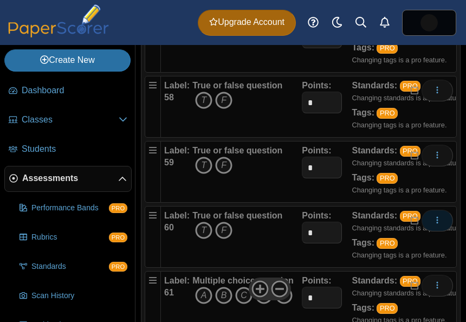
click at [434, 224] on icon "More options" at bounding box center [437, 220] width 9 height 9
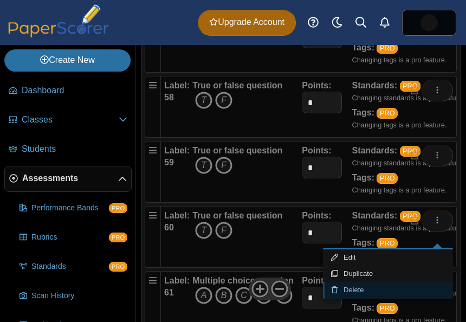
click at [356, 288] on link "Delete" at bounding box center [388, 290] width 130 height 16
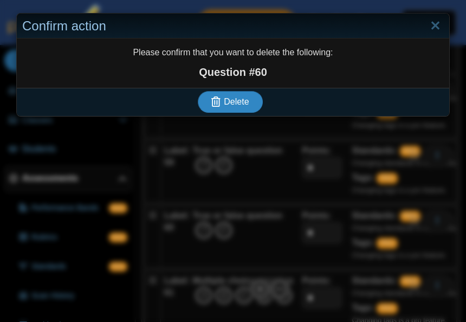
click at [231, 112] on button "Delete" at bounding box center [230, 102] width 65 height 22
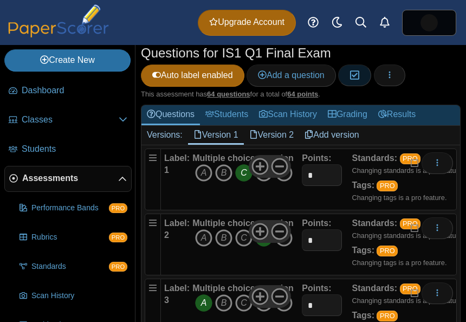
scroll to position [107, 0]
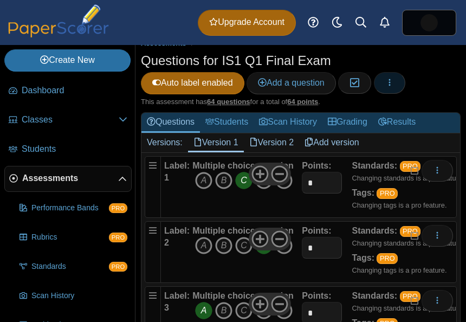
click at [393, 87] on icon "button" at bounding box center [389, 82] width 9 height 9
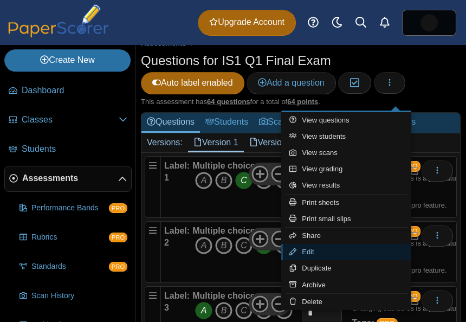
click at [311, 250] on link "Edit" at bounding box center [346, 252] width 130 height 16
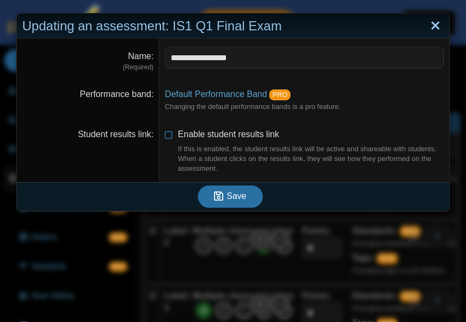
click at [435, 18] on link "Close" at bounding box center [435, 26] width 17 height 18
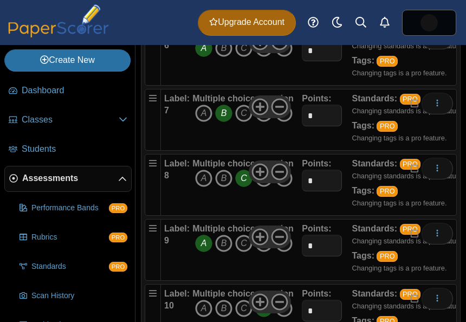
scroll to position [0, 0]
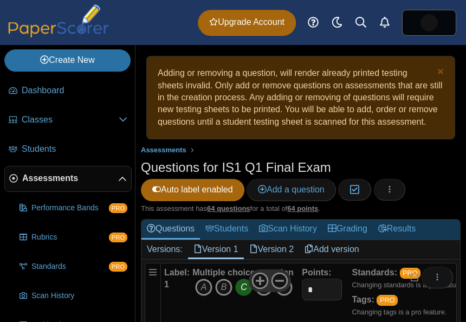
click at [276, 258] on link "Version 2" at bounding box center [272, 249] width 56 height 18
click at [411, 258] on link "Remove version" at bounding box center [419, 249] width 82 height 18
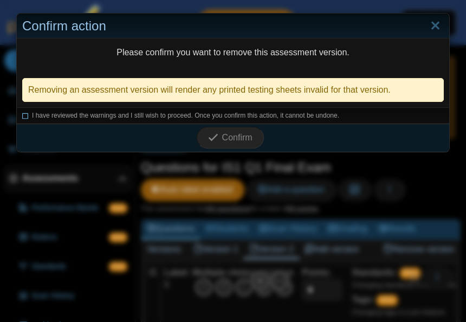
click at [25, 115] on icon at bounding box center [25, 114] width 7 height 6
click at [228, 135] on span "Confirm" at bounding box center [237, 137] width 30 height 9
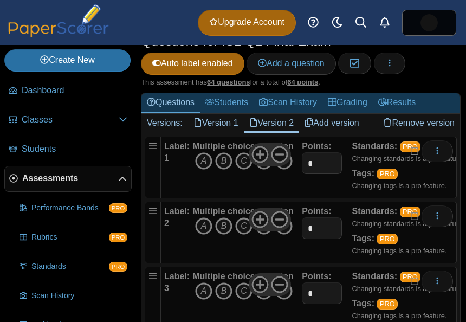
scroll to position [142, 0]
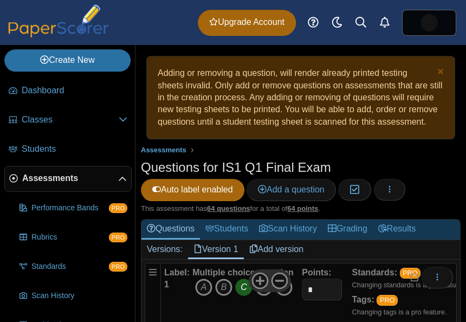
click at [423, 173] on div "Questions for IS1 Q1 Final Exam Auto label enabled Add a question Moderation 0 …" at bounding box center [301, 181] width 320 height 46
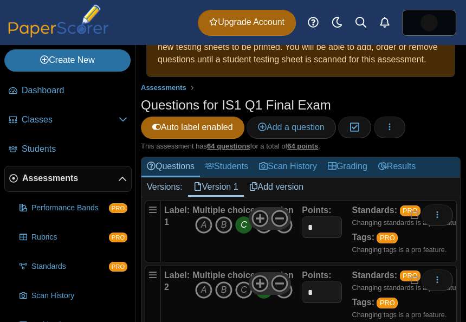
scroll to position [80, 0]
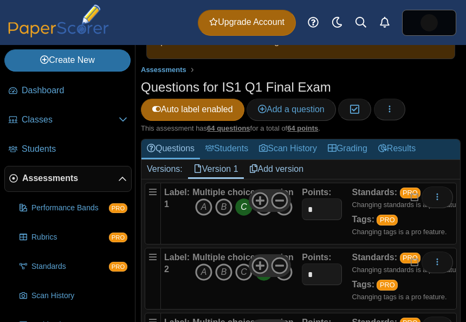
click at [280, 178] on link "Add version" at bounding box center [277, 169] width 66 height 18
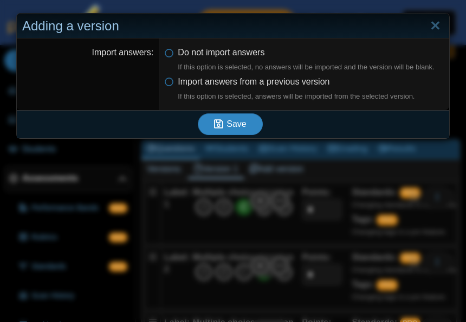
click at [230, 120] on span "Save" at bounding box center [236, 123] width 20 height 9
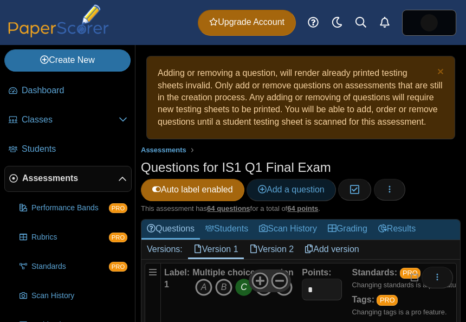
click at [301, 194] on span "Add a question" at bounding box center [291, 189] width 67 height 9
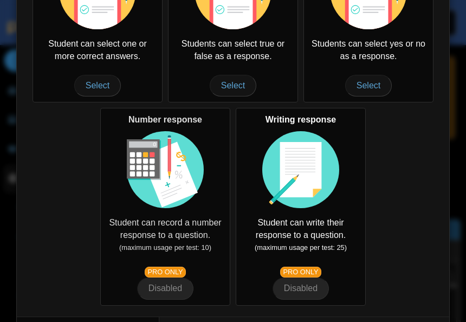
scroll to position [283, 0]
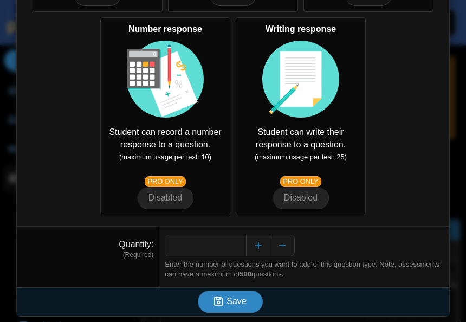
click at [235, 298] on span "Save" at bounding box center [236, 300] width 20 height 9
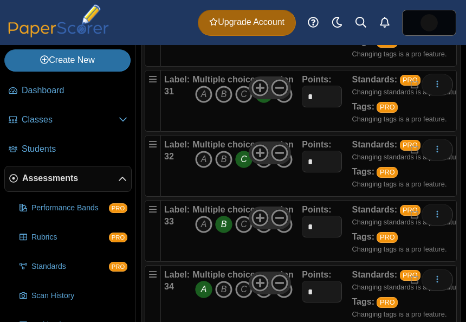
scroll to position [3100, 0]
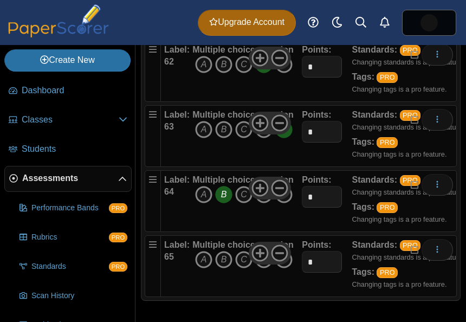
scroll to position [4201, 0]
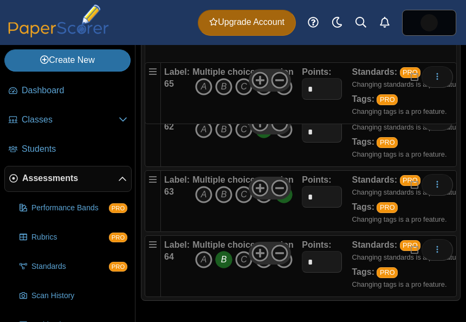
drag, startPoint x: 155, startPoint y: 247, endPoint x: 151, endPoint y: 67, distance: 180.4
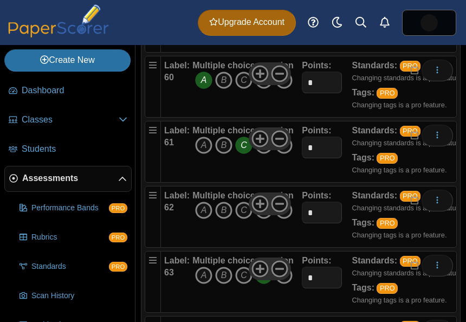
scroll to position [4036, 0]
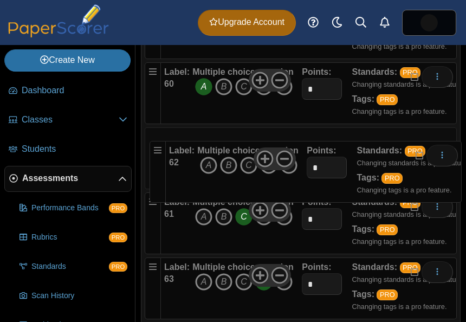
drag, startPoint x: 154, startPoint y: 216, endPoint x: 155, endPoint y: 145, distance: 71.0
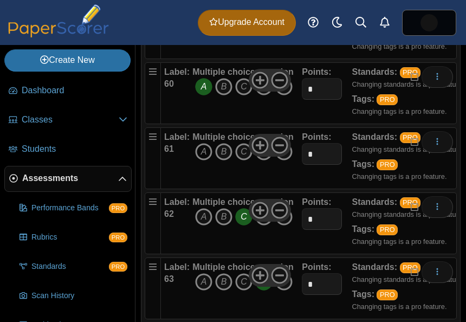
click at [205, 160] on icon "A" at bounding box center [203, 151] width 17 height 17
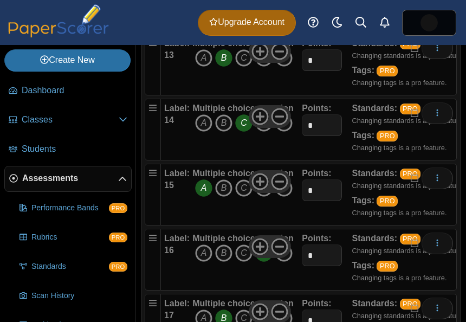
scroll to position [0, 0]
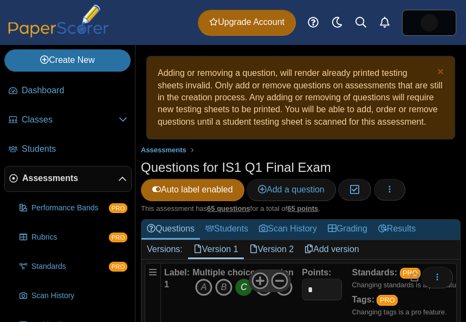
click at [273, 257] on link "Version 2" at bounding box center [272, 249] width 56 height 18
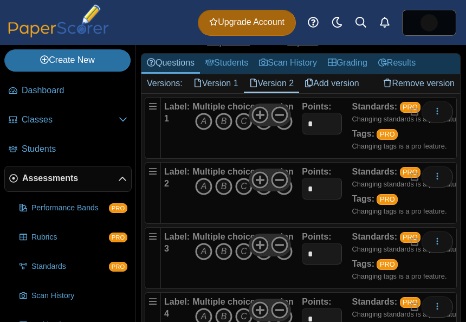
scroll to position [193, 0]
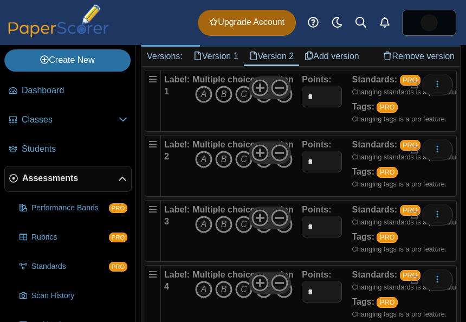
click at [220, 103] on icon "B" at bounding box center [223, 94] width 17 height 17
click at [263, 168] on icon "D" at bounding box center [263, 159] width 17 height 17
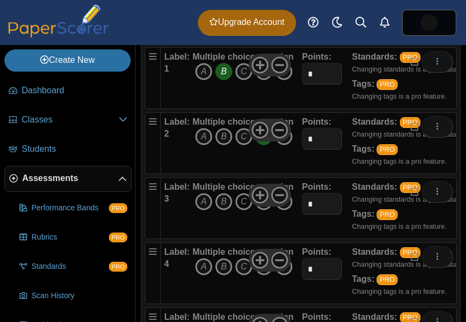
click at [242, 210] on icon "C" at bounding box center [243, 201] width 17 height 17
click at [241, 275] on icon "C" at bounding box center [243, 266] width 17 height 17
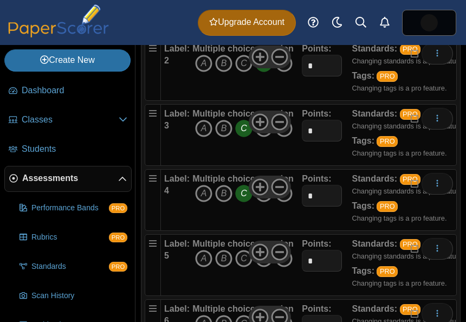
scroll to position [324, 0]
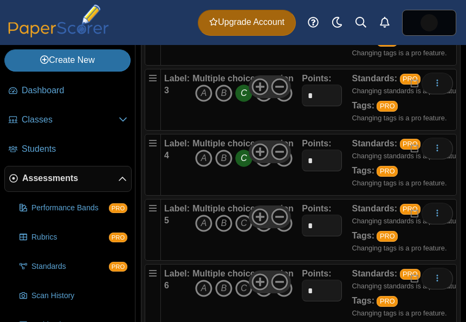
click at [221, 232] on icon "B" at bounding box center [223, 223] width 17 height 17
click at [202, 297] on icon "A" at bounding box center [203, 288] width 17 height 17
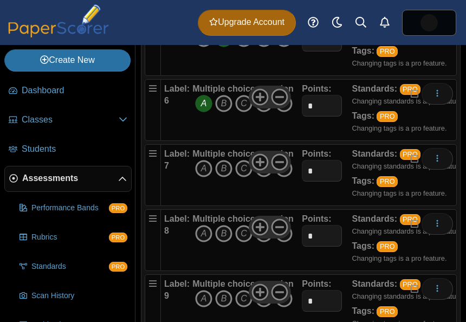
scroll to position [511, 0]
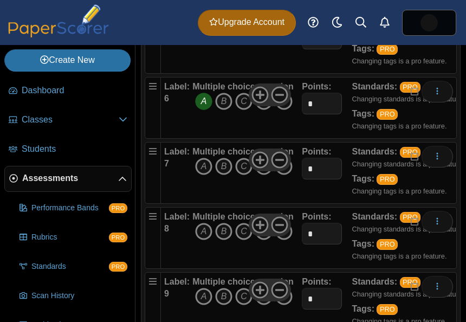
click at [264, 175] on icon "D" at bounding box center [263, 166] width 17 height 17
click at [243, 240] on icon "C" at bounding box center [243, 231] width 17 height 17
click at [204, 305] on icon "A" at bounding box center [203, 296] width 17 height 17
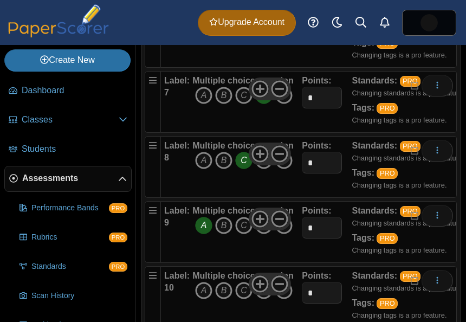
scroll to position [626, 0]
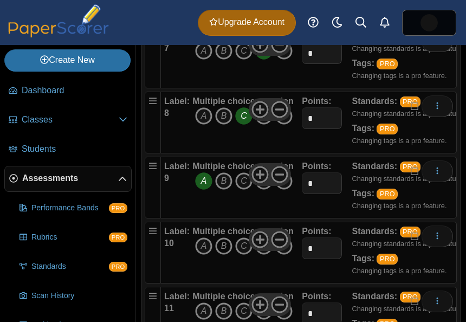
click at [225, 255] on icon "B" at bounding box center [223, 245] width 17 height 17
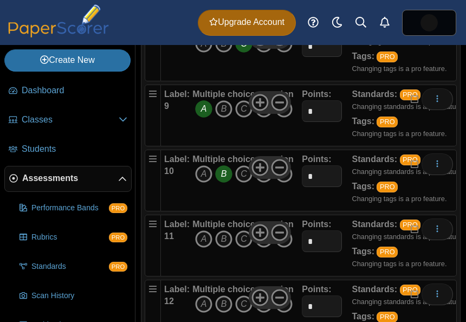
scroll to position [711, 0]
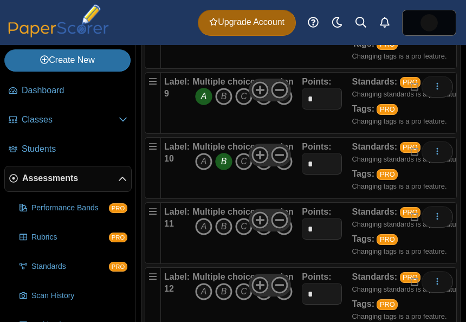
click at [263, 235] on icon "D" at bounding box center [263, 226] width 17 height 17
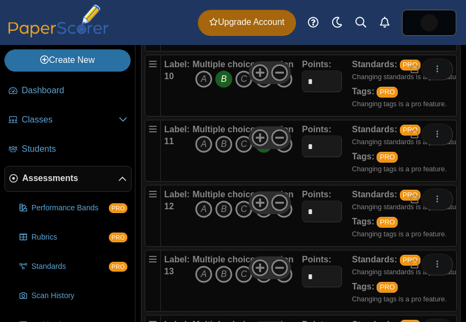
scroll to position [796, 0]
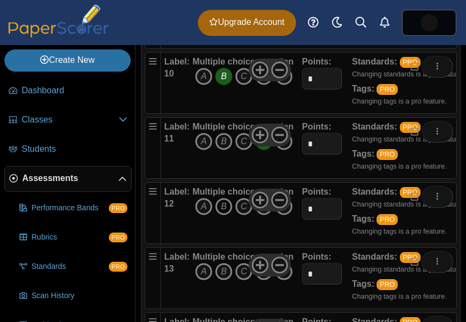
click at [223, 215] on icon "B" at bounding box center [223, 206] width 17 height 17
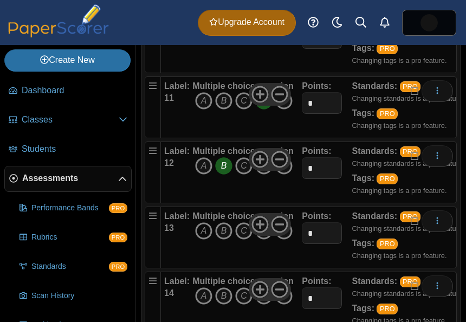
click at [201, 239] on icon "A" at bounding box center [203, 230] width 17 height 17
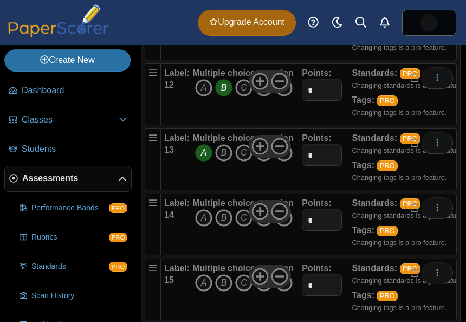
scroll to position [927, 0]
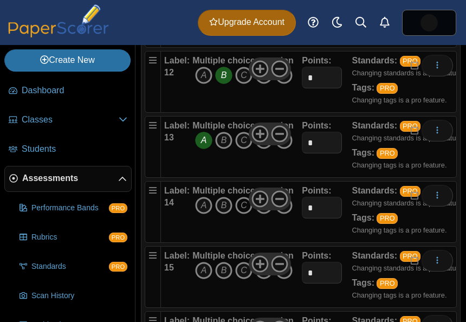
click at [242, 214] on icon "C" at bounding box center [243, 205] width 17 height 17
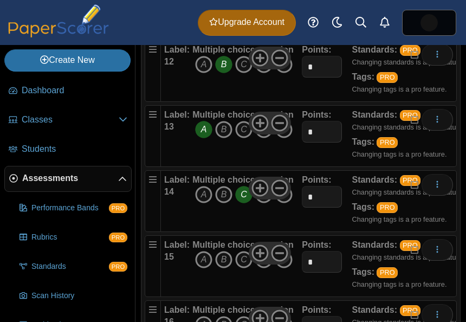
scroll to position [949, 0]
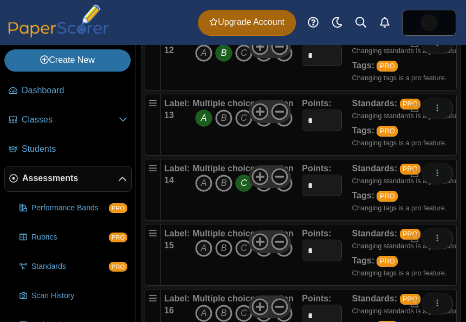
click at [223, 257] on icon "B" at bounding box center [223, 247] width 17 height 17
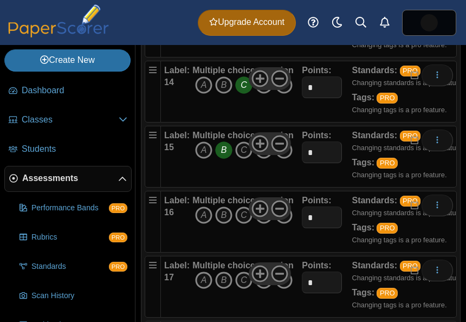
scroll to position [1055, 0]
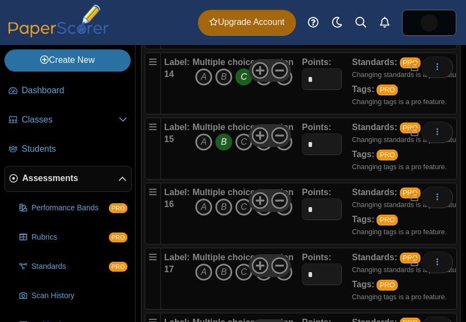
click at [264, 216] on icon "D" at bounding box center [263, 206] width 17 height 17
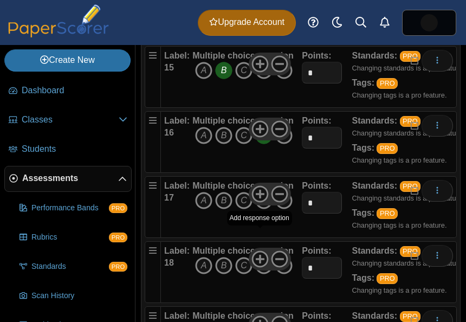
scroll to position [1128, 0]
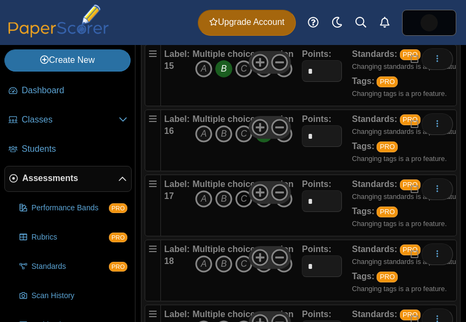
click at [244, 207] on icon "C" at bounding box center [243, 198] width 17 height 17
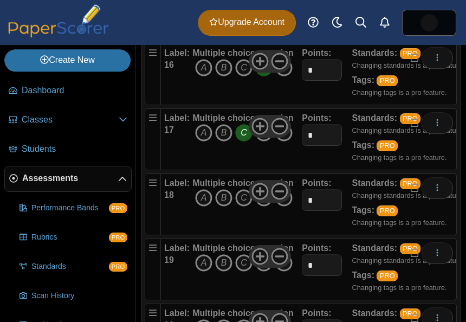
scroll to position [1215, 0]
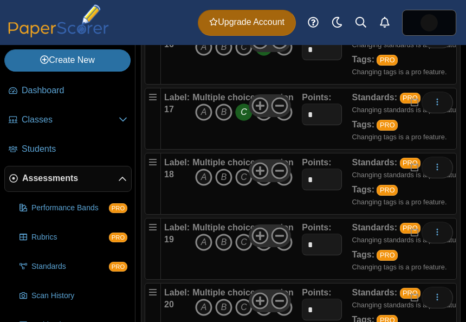
click at [223, 186] on icon "B" at bounding box center [223, 176] width 17 height 17
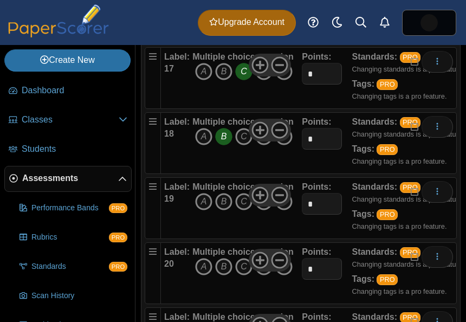
scroll to position [1279, 0]
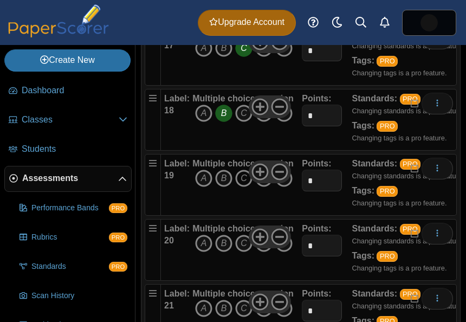
click at [241, 187] on icon "C" at bounding box center [243, 178] width 17 height 17
click at [225, 252] on icon "B" at bounding box center [223, 243] width 17 height 17
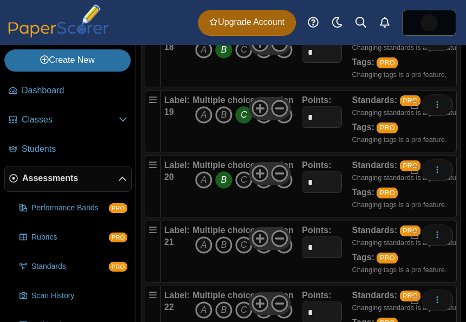
click at [218, 254] on icon "B" at bounding box center [223, 244] width 17 height 17
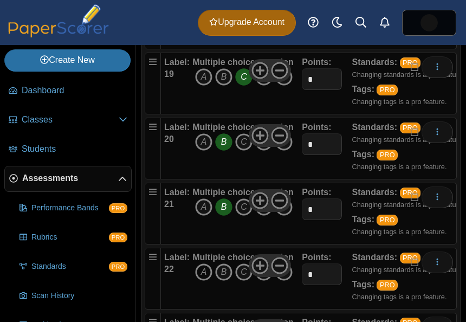
click at [199, 281] on icon "A" at bounding box center [203, 271] width 17 height 17
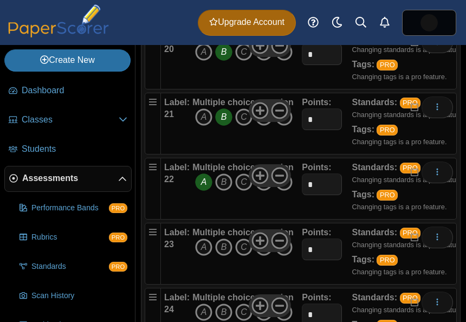
scroll to position [1489, 0]
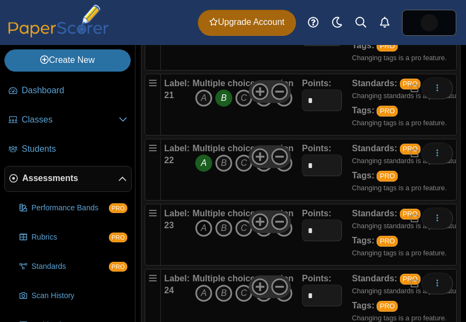
click at [200, 237] on icon "A" at bounding box center [203, 227] width 17 height 17
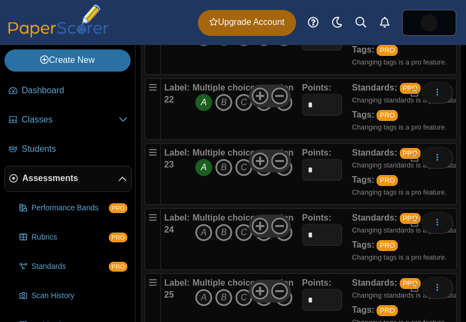
scroll to position [1566, 0]
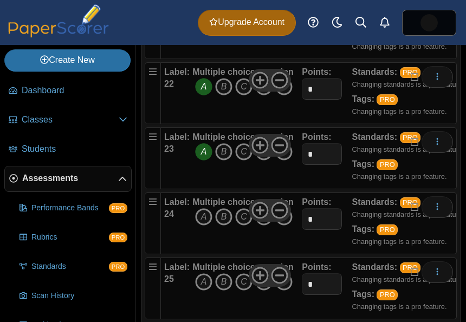
click at [264, 225] on icon "D" at bounding box center [263, 216] width 17 height 17
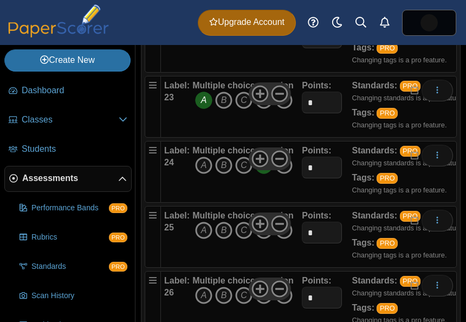
scroll to position [1649, 0]
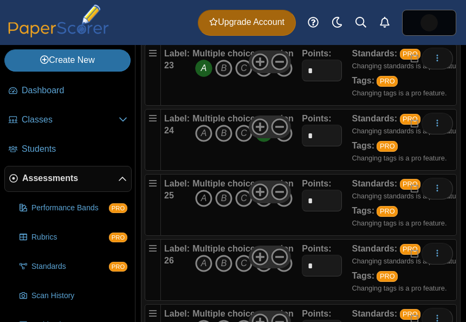
click at [205, 207] on icon "A" at bounding box center [203, 198] width 17 height 17
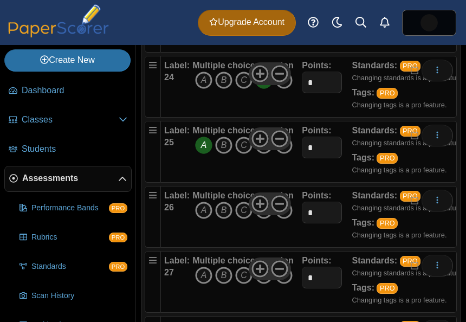
scroll to position [1703, 0]
click at [222, 218] on icon "B" at bounding box center [223, 209] width 17 height 17
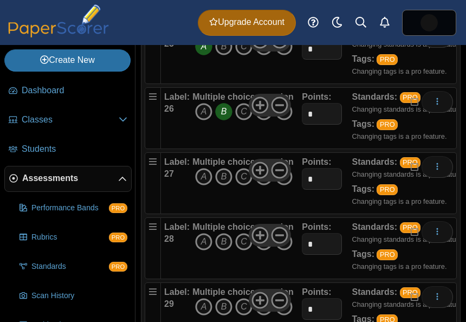
scroll to position [1801, 0]
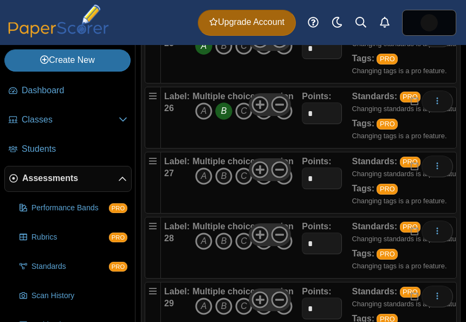
click at [262, 185] on icon "D" at bounding box center [263, 175] width 17 height 17
click at [207, 250] on icon "A" at bounding box center [203, 240] width 17 height 17
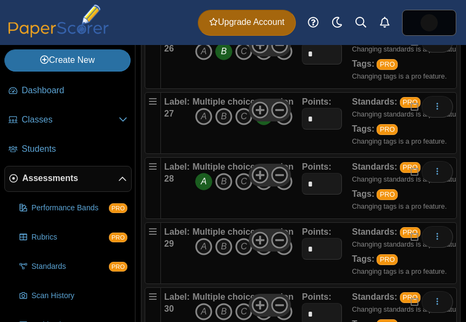
scroll to position [1890, 0]
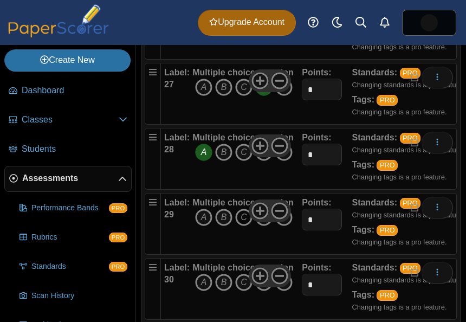
click at [243, 226] on icon "C" at bounding box center [243, 217] width 17 height 17
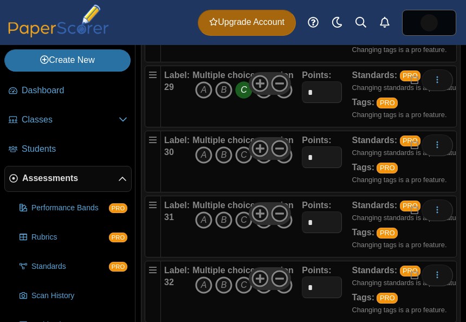
scroll to position [2018, 0]
click at [241, 163] on icon "C" at bounding box center [243, 154] width 17 height 17
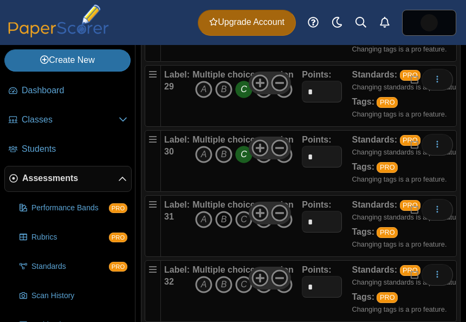
click at [225, 228] on icon "B" at bounding box center [223, 219] width 17 height 17
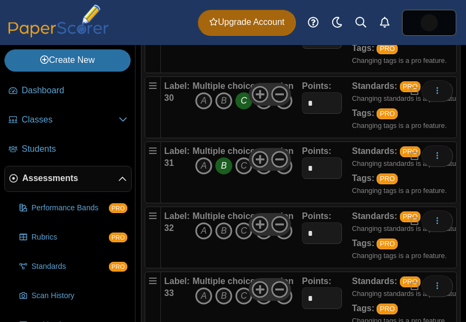
scroll to position [2081, 0]
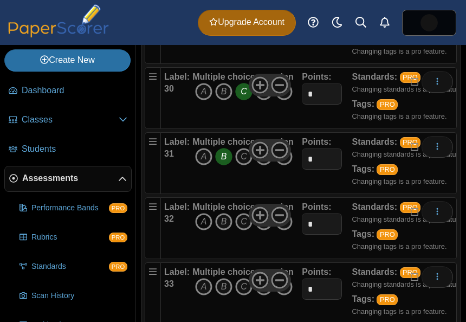
click at [205, 230] on icon "A" at bounding box center [203, 221] width 17 height 17
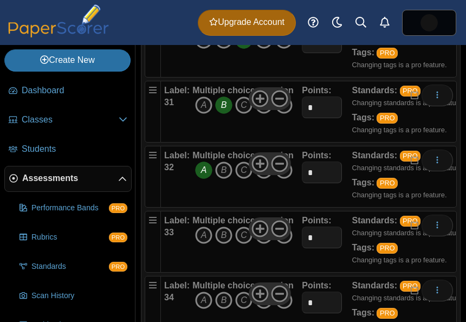
scroll to position [2146, 0]
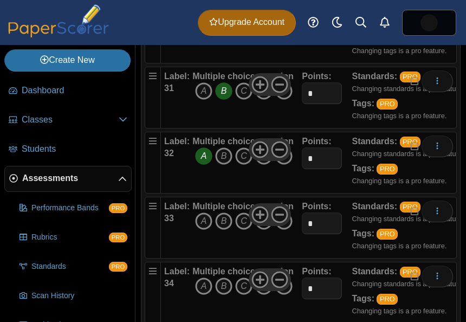
click at [263, 230] on icon "D" at bounding box center [263, 220] width 17 height 17
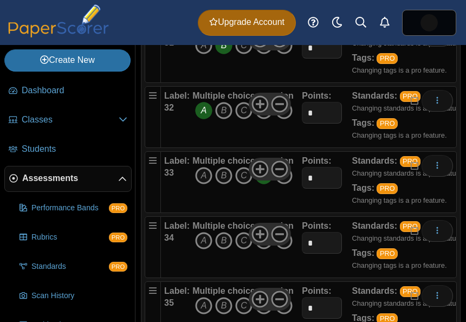
scroll to position [2202, 0]
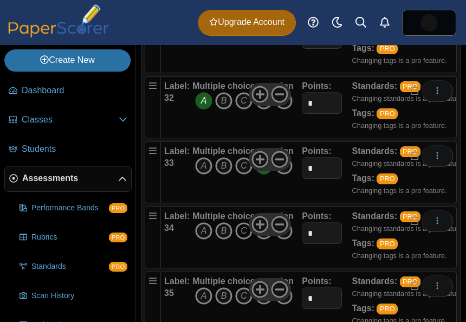
click at [243, 239] on icon "C" at bounding box center [243, 230] width 17 height 17
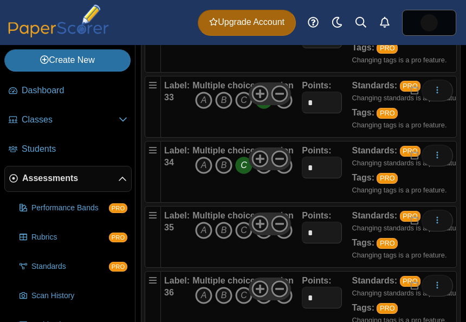
scroll to position [2272, 0]
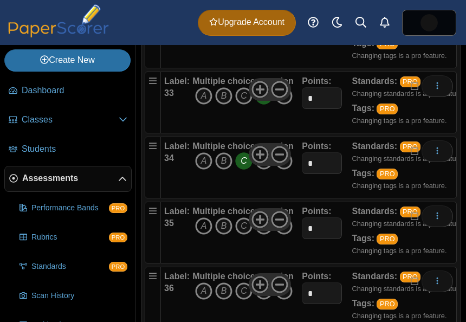
click at [204, 235] on icon "A" at bounding box center [203, 225] width 17 height 17
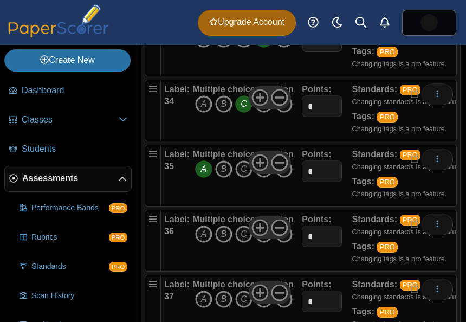
scroll to position [2345, 0]
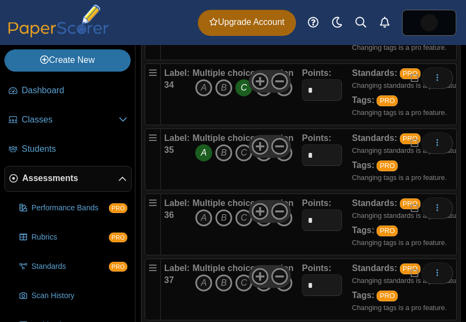
click at [220, 226] on icon "B" at bounding box center [223, 217] width 17 height 17
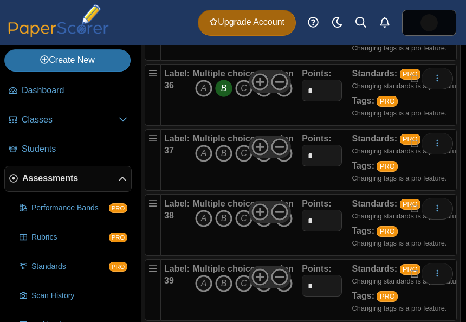
scroll to position [2479, 0]
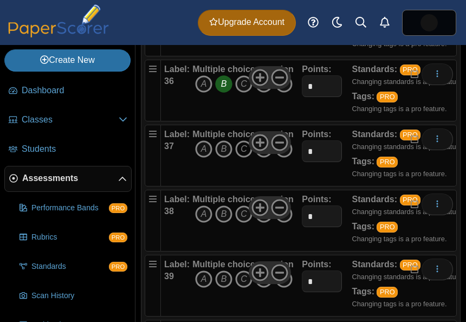
click at [239, 158] on icon "C" at bounding box center [243, 148] width 17 height 17
click at [206, 223] on icon "A" at bounding box center [203, 213] width 17 height 17
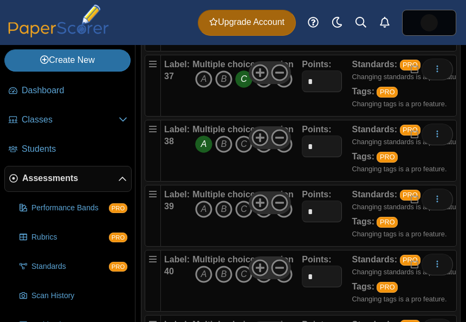
scroll to position [2550, 0]
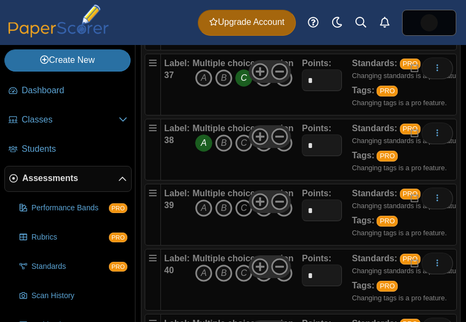
click at [243, 217] on icon "C" at bounding box center [243, 207] width 17 height 17
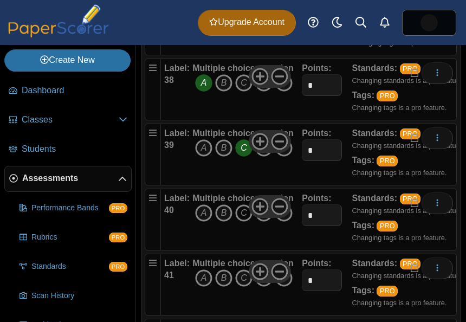
click at [245, 222] on icon "C" at bounding box center [243, 212] width 17 height 17
click at [263, 287] on icon "D" at bounding box center [263, 277] width 17 height 17
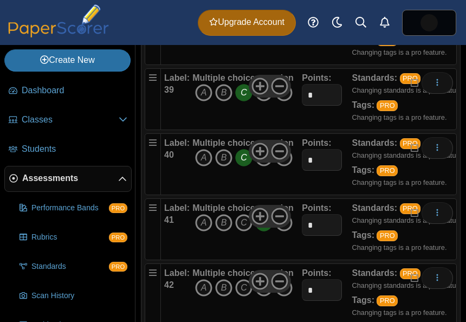
scroll to position [2701, 0]
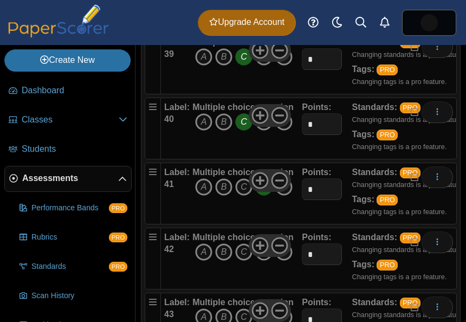
click at [264, 261] on icon "D" at bounding box center [263, 251] width 17 height 17
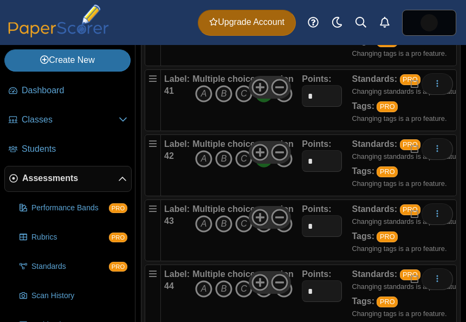
scroll to position [2816, 0]
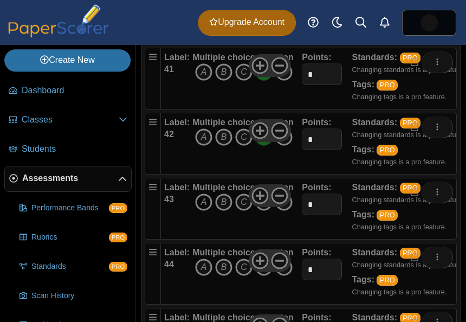
click at [204, 211] on icon "A" at bounding box center [203, 201] width 17 height 17
click at [264, 276] on icon "D" at bounding box center [263, 266] width 17 height 17
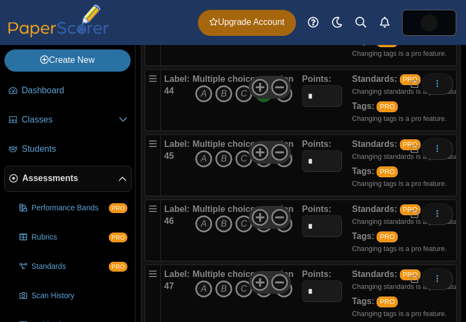
scroll to position [3004, 0]
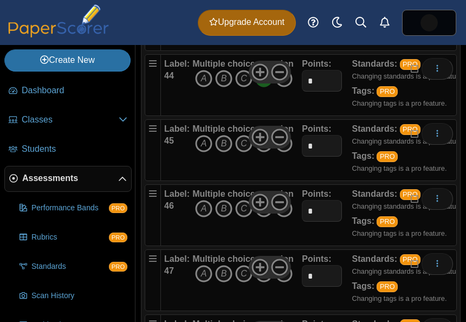
click at [201, 152] on icon "A" at bounding box center [203, 143] width 17 height 17
click at [226, 217] on icon "B" at bounding box center [223, 208] width 17 height 17
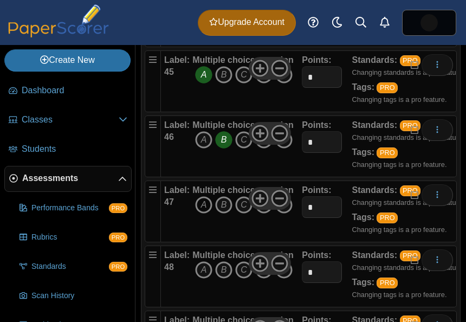
click at [202, 213] on icon "A" at bounding box center [203, 204] width 17 height 17
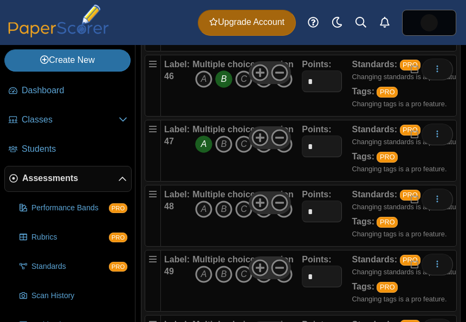
scroll to position [3152, 0]
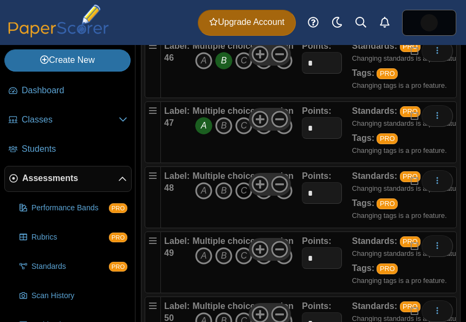
click at [244, 199] on icon "C" at bounding box center [243, 190] width 17 height 17
click at [207, 264] on icon "A" at bounding box center [203, 255] width 17 height 17
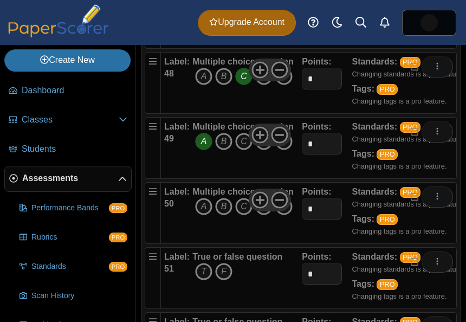
scroll to position [3273, 0]
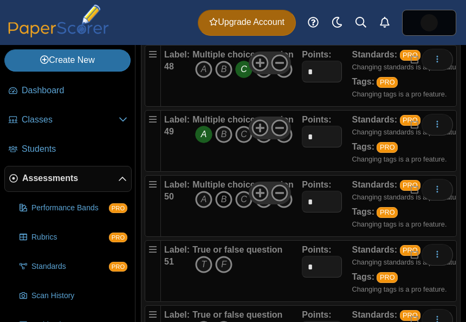
click at [226, 208] on icon "B" at bounding box center [223, 199] width 17 height 17
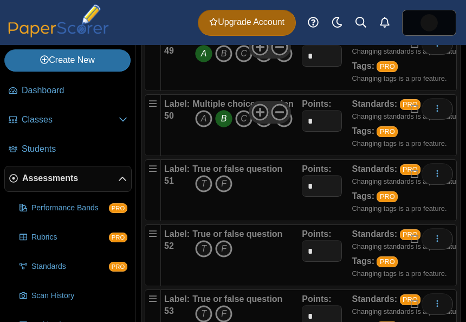
scroll to position [3356, 0]
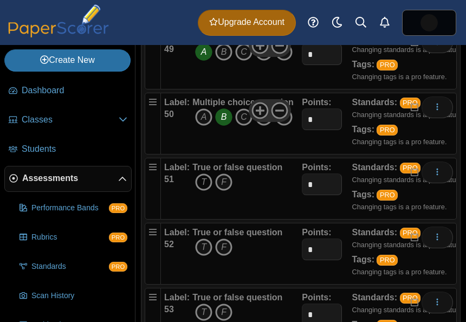
click at [206, 191] on icon "T" at bounding box center [203, 181] width 17 height 17
click at [223, 256] on icon "F" at bounding box center [223, 246] width 17 height 17
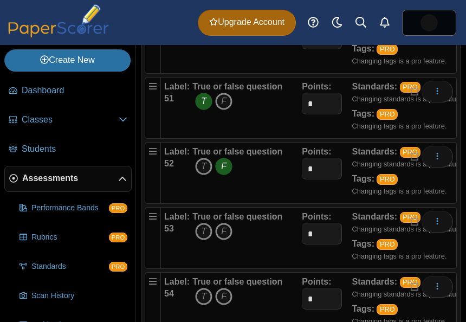
scroll to position [3438, 0]
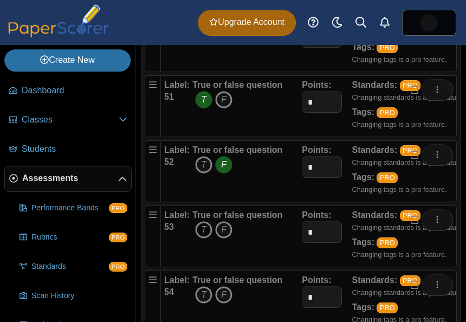
click at [202, 238] on icon "T" at bounding box center [203, 229] width 17 height 17
click at [204, 303] on icon "T" at bounding box center [203, 294] width 17 height 17
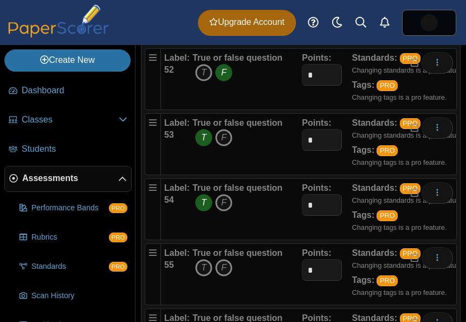
scroll to position [3566, 0]
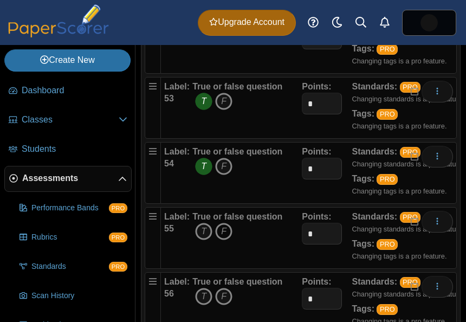
click at [221, 240] on icon "F" at bounding box center [223, 231] width 17 height 17
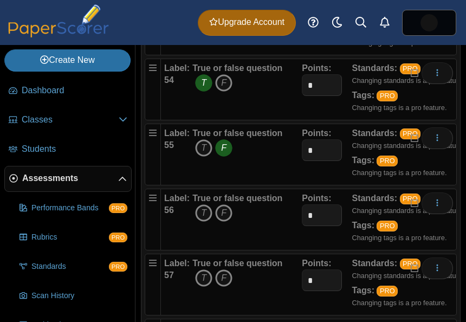
scroll to position [3664, 0]
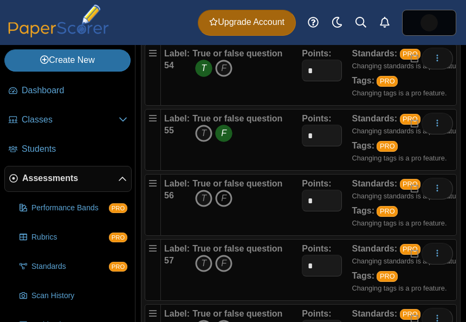
click at [218, 207] on icon "F" at bounding box center [223, 198] width 17 height 17
click at [204, 272] on icon "T" at bounding box center [203, 263] width 17 height 17
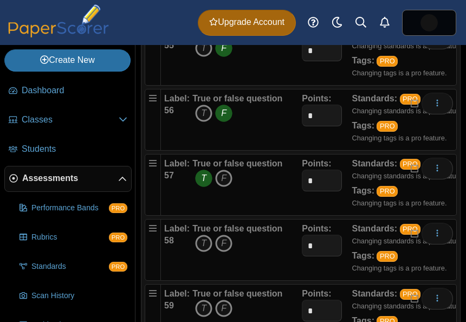
scroll to position [3764, 0]
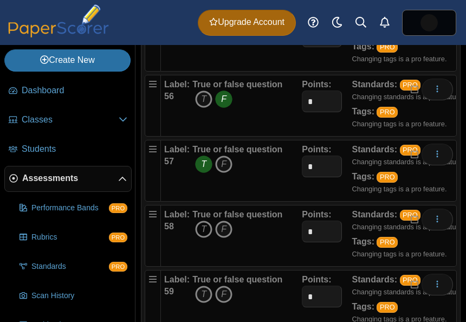
click at [202, 238] on icon "T" at bounding box center [203, 228] width 17 height 17
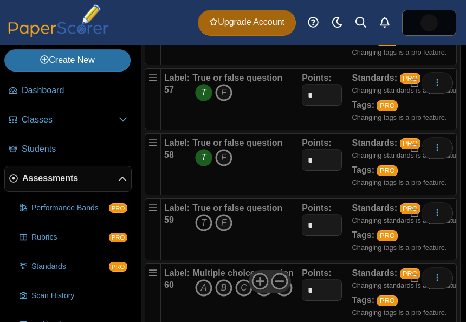
click at [202, 231] on icon "T" at bounding box center [203, 222] width 17 height 17
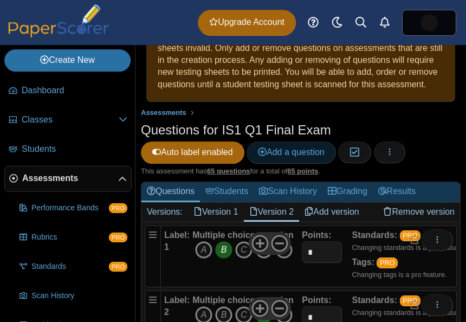
scroll to position [62, 0]
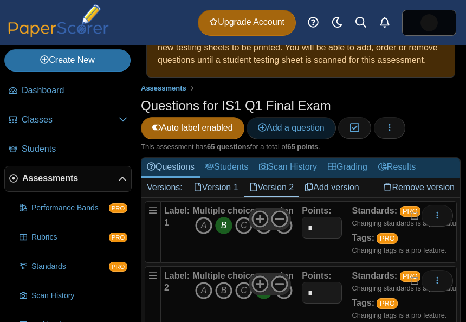
click at [286, 132] on span "Add a question" at bounding box center [291, 127] width 67 height 9
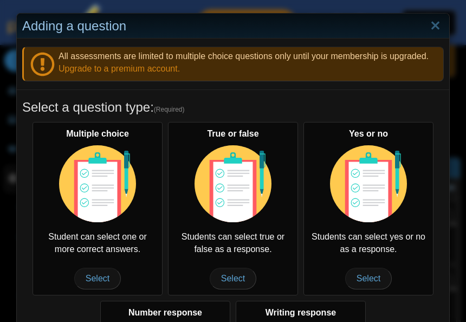
scroll to position [0, 0]
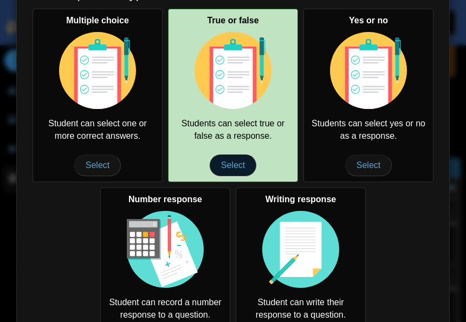
click at [230, 156] on span "Select" at bounding box center [233, 165] width 47 height 22
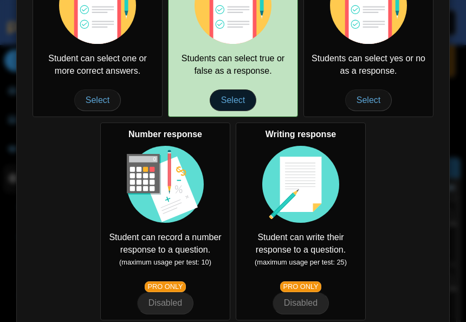
scroll to position [283, 0]
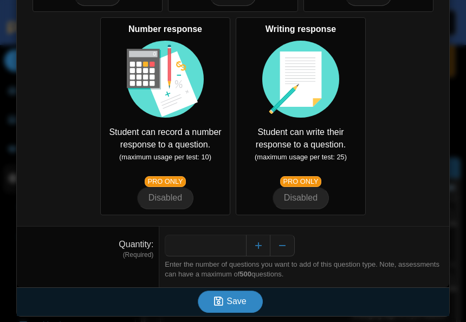
click at [240, 304] on span "Save" at bounding box center [236, 300] width 20 height 9
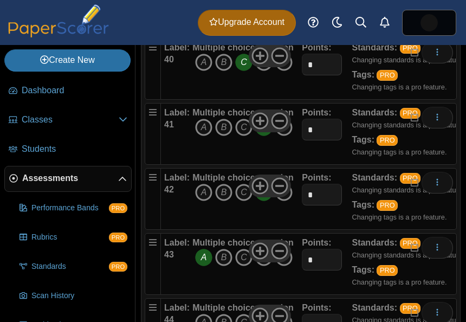
scroll to position [3177, 0]
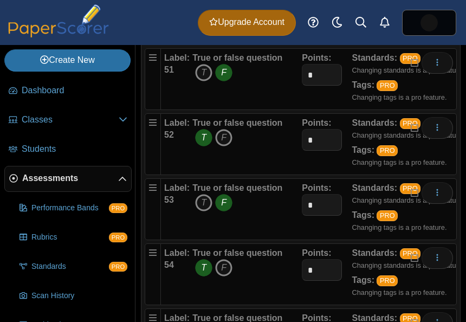
scroll to position [4266, 0]
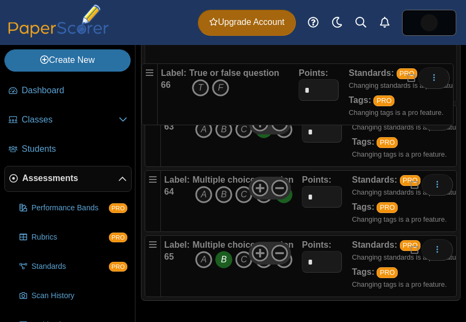
drag, startPoint x: 154, startPoint y: 245, endPoint x: 146, endPoint y: 79, distance: 167.1
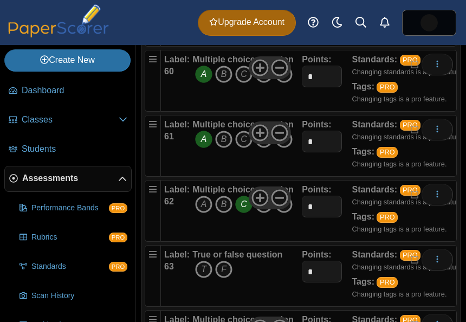
scroll to position [4115, 0]
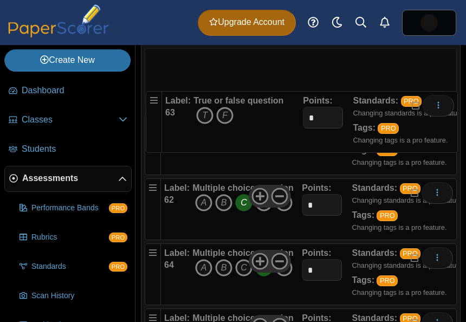
drag, startPoint x: 154, startPoint y: 200, endPoint x: 150, endPoint y: 87, distance: 113.9
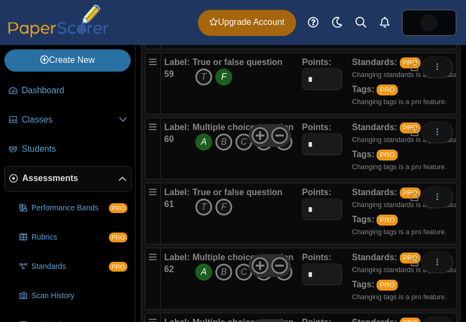
scroll to position [3979, 0]
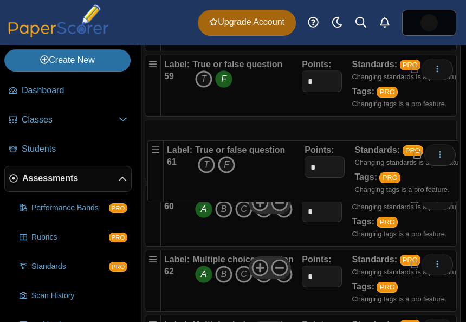
drag, startPoint x: 151, startPoint y: 209, endPoint x: 150, endPoint y: 144, distance: 64.5
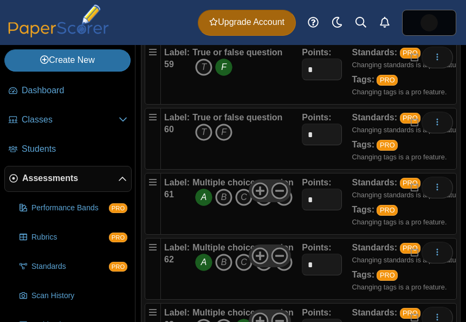
scroll to position [3991, 0]
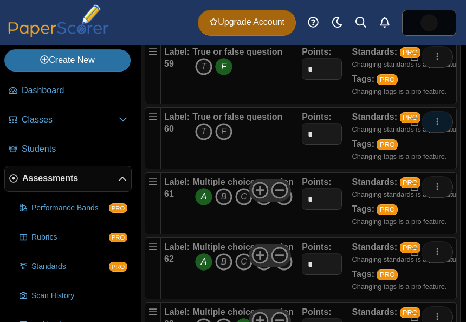
click at [447, 133] on button "More options" at bounding box center [436, 122] width 31 height 22
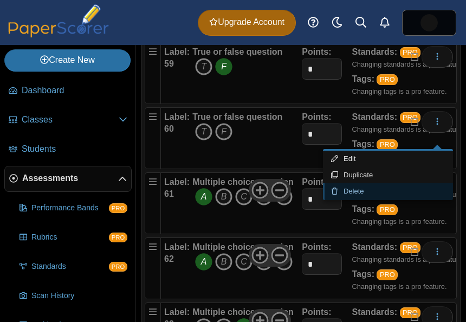
click at [378, 190] on link "Delete" at bounding box center [388, 191] width 130 height 16
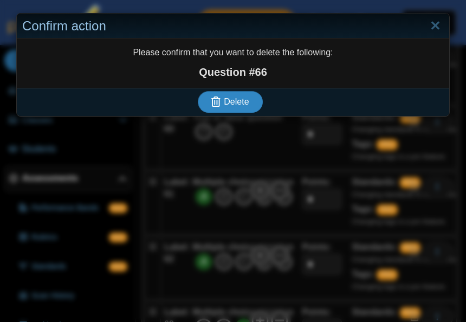
click at [253, 101] on button "Delete" at bounding box center [230, 102] width 65 height 22
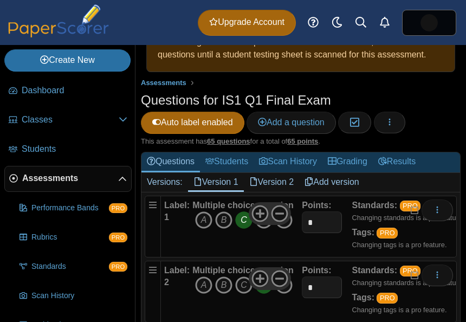
scroll to position [79, 0]
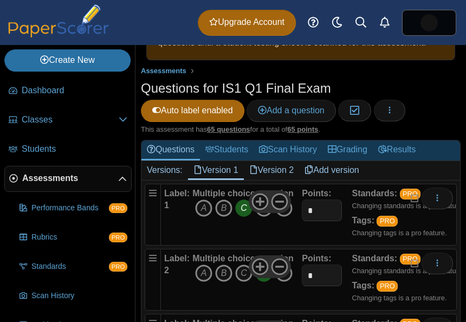
click at [268, 176] on link "Version 2" at bounding box center [272, 170] width 56 height 18
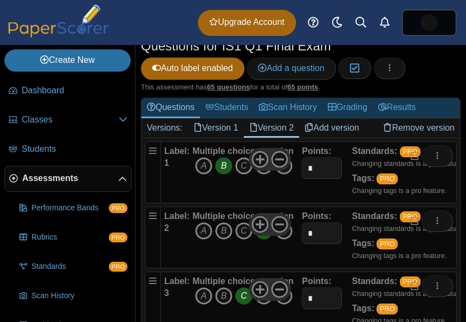
scroll to position [139, 0]
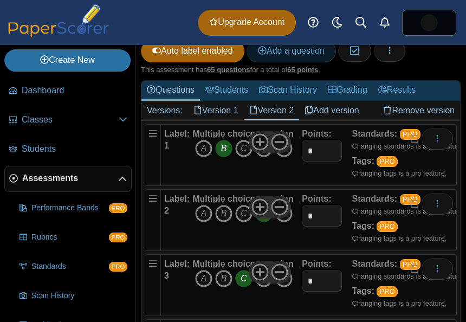
click at [281, 55] on span "Add a question" at bounding box center [291, 50] width 67 height 9
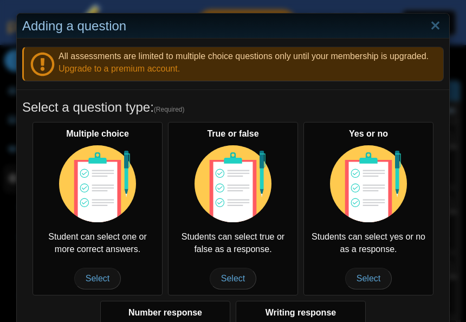
scroll to position [0, 0]
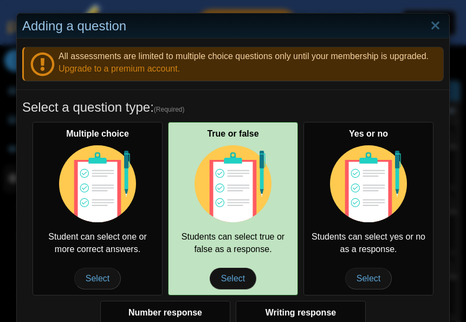
click at [255, 216] on img at bounding box center [232, 183] width 77 height 77
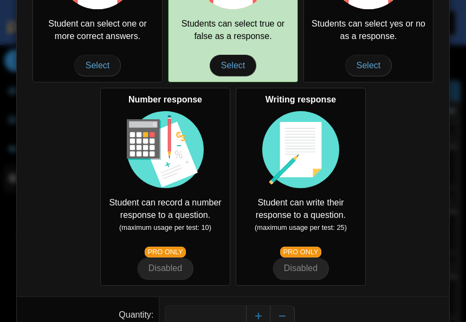
scroll to position [283, 0]
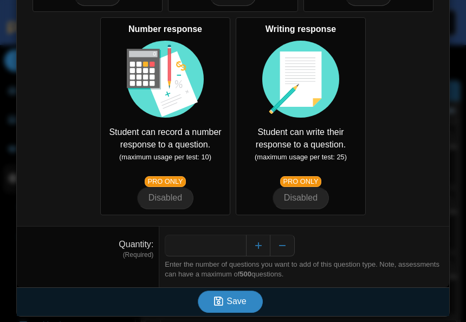
click at [239, 307] on button "Save" at bounding box center [230, 301] width 65 height 22
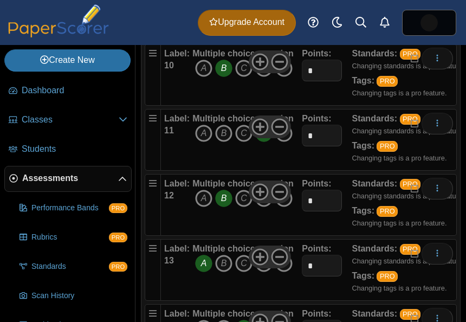
scroll to position [1110, 0]
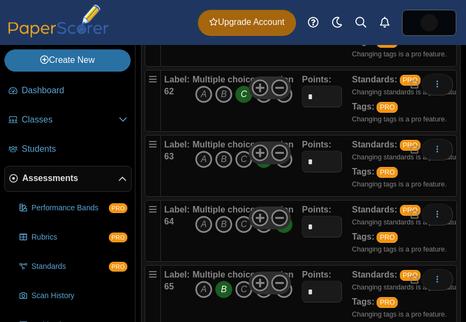
scroll to position [4266, 0]
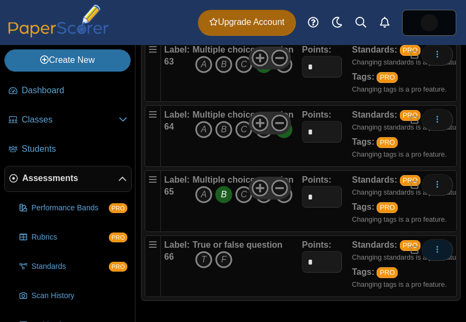
click at [437, 245] on span "More options" at bounding box center [437, 249] width 9 height 9
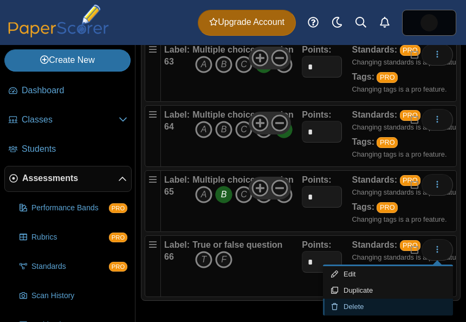
click at [353, 306] on link "Delete" at bounding box center [388, 307] width 130 height 16
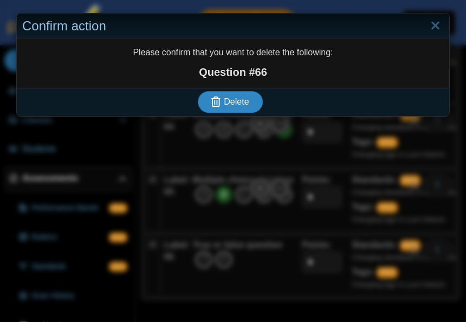
click at [237, 101] on span "Delete" at bounding box center [236, 101] width 25 height 9
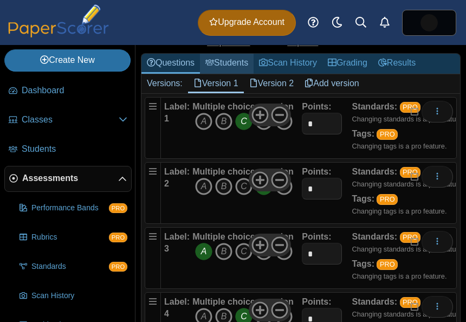
scroll to position [170, 0]
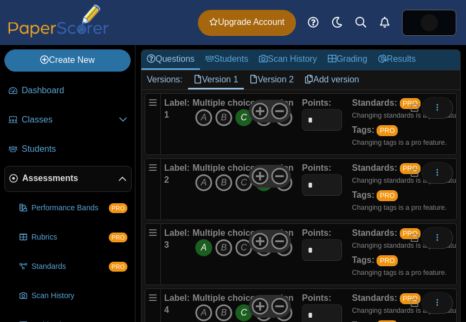
click at [268, 89] on link "Version 2" at bounding box center [272, 79] width 56 height 18
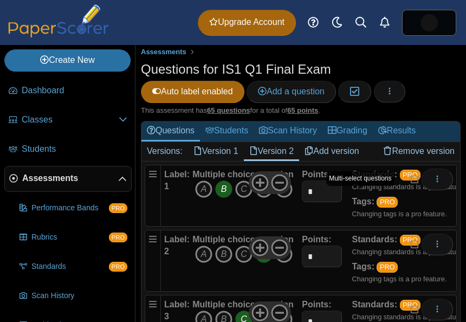
scroll to position [103, 0]
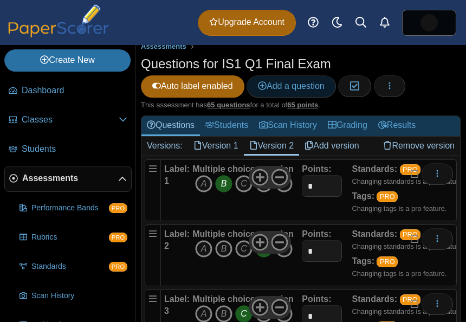
click at [303, 90] on span "Add a question" at bounding box center [291, 85] width 67 height 9
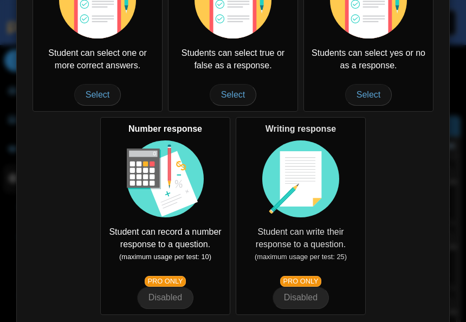
scroll to position [116, 0]
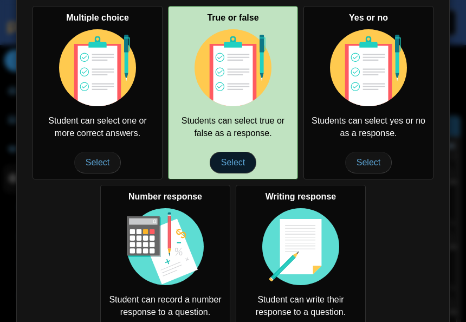
click at [246, 161] on span "Select" at bounding box center [233, 163] width 47 height 22
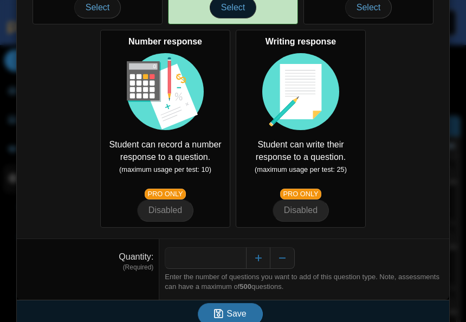
scroll to position [283, 0]
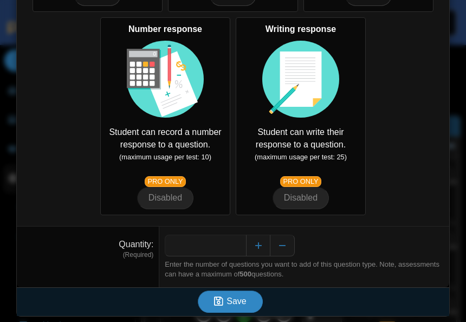
click at [245, 305] on span "Save" at bounding box center [236, 300] width 20 height 9
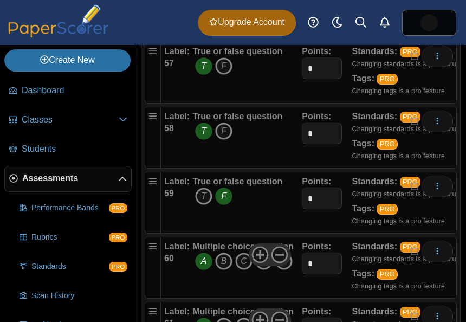
scroll to position [4266, 0]
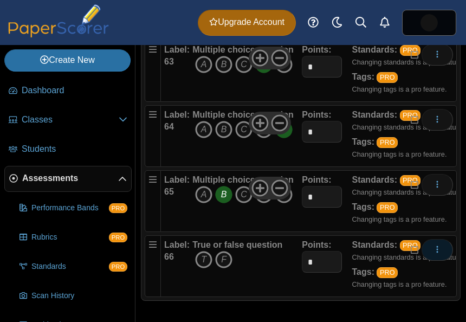
click at [436, 250] on icon "More options" at bounding box center [437, 249] width 9 height 9
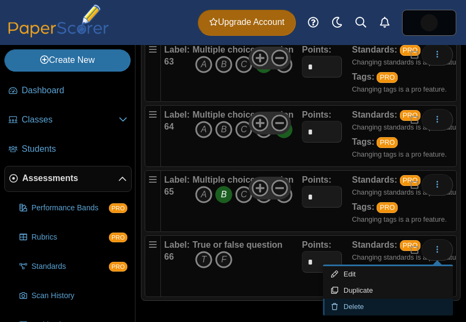
click at [355, 308] on link "Delete" at bounding box center [388, 307] width 130 height 16
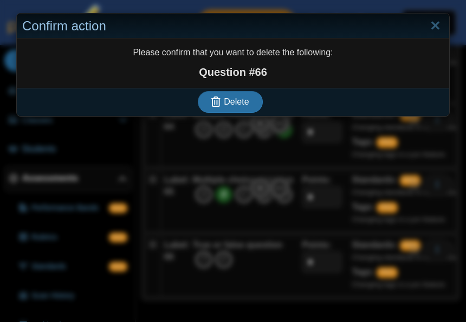
click at [237, 88] on div "Delete" at bounding box center [230, 102] width 427 height 28
click at [237, 100] on span "Delete" at bounding box center [236, 101] width 25 height 9
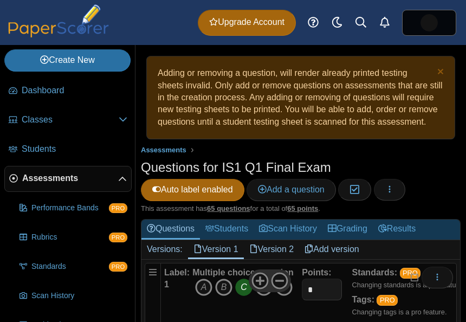
click at [275, 258] on link "Version 2" at bounding box center [272, 249] width 56 height 18
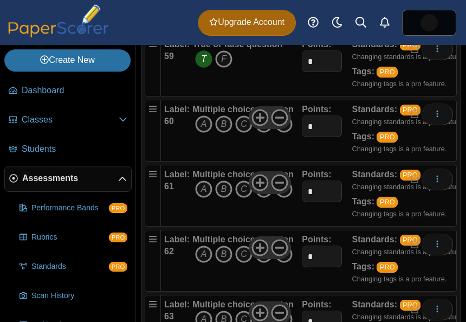
scroll to position [3999, 0]
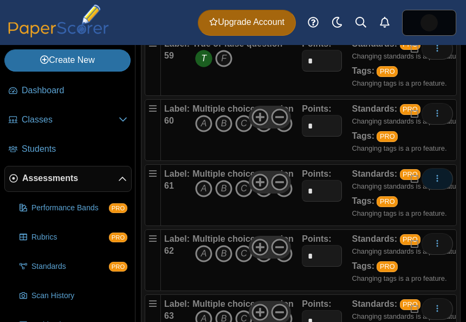
click at [437, 181] on use "More options" at bounding box center [438, 177] width 2 height 7
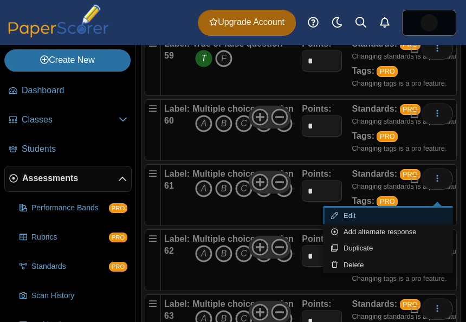
click at [364, 210] on link "Edit" at bounding box center [388, 215] width 130 height 16
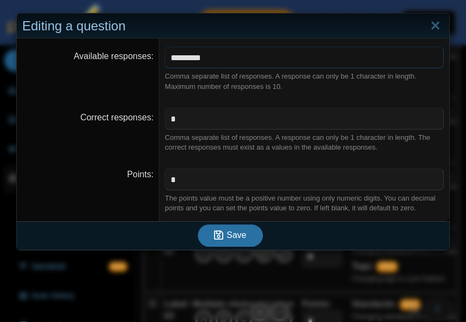
click at [226, 62] on input "*********" at bounding box center [304, 58] width 279 height 22
drag, startPoint x: 226, startPoint y: 62, endPoint x: 168, endPoint y: 59, distance: 58.0
click at [168, 59] on input "*********" at bounding box center [304, 58] width 279 height 22
type input "***"
click at [222, 236] on icon "submit" at bounding box center [218, 235] width 9 height 10
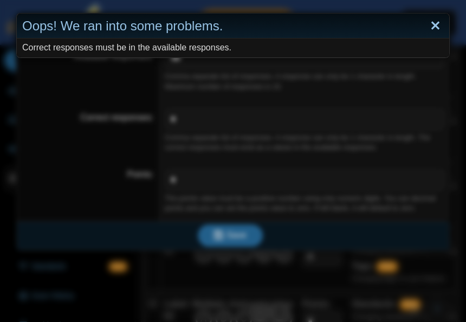
click at [433, 26] on link "Close" at bounding box center [435, 26] width 17 height 18
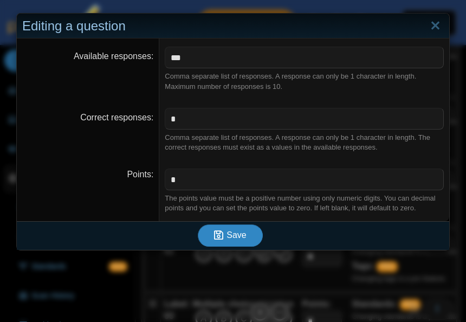
click at [232, 239] on span "Save" at bounding box center [236, 234] width 20 height 9
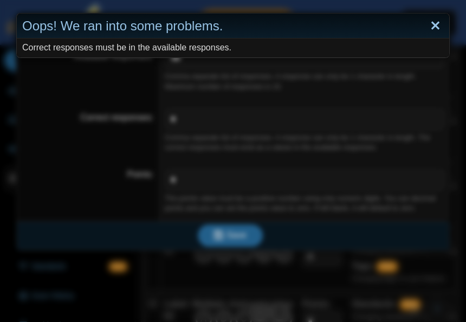
click at [433, 25] on link "Close" at bounding box center [435, 26] width 17 height 18
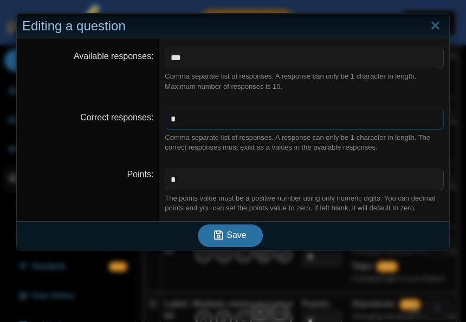
click at [198, 124] on input "*" at bounding box center [304, 119] width 279 height 22
type input "*"
click at [239, 238] on span "Save" at bounding box center [236, 234] width 20 height 9
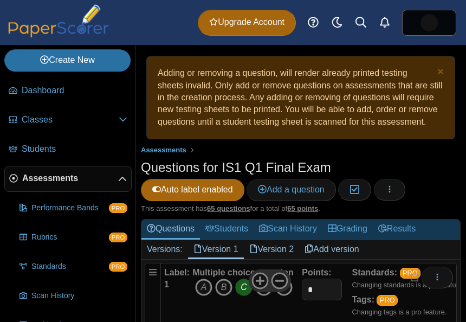
scroll to position [95, 0]
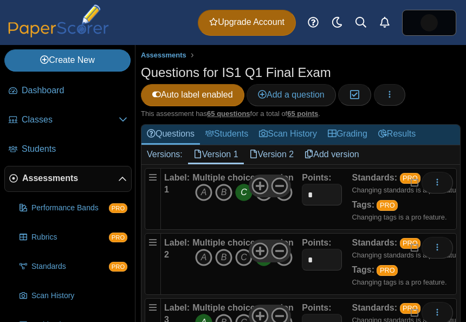
click at [274, 164] on link "Version 2" at bounding box center [272, 154] width 56 height 18
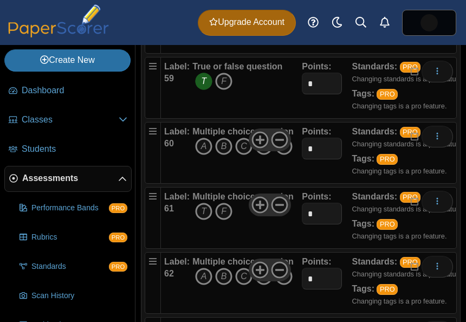
scroll to position [3971, 0]
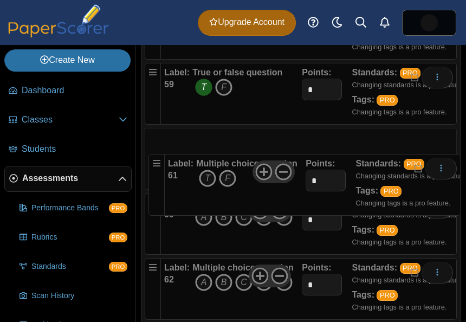
drag, startPoint x: 155, startPoint y: 216, endPoint x: 155, endPoint y: 151, distance: 64.5
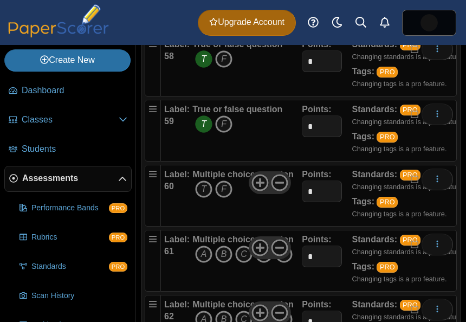
scroll to position [3941, 0]
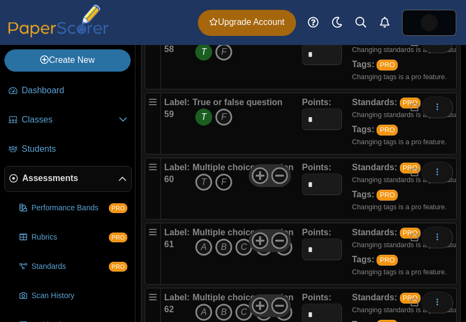
click at [220, 191] on icon "F" at bounding box center [223, 181] width 17 height 17
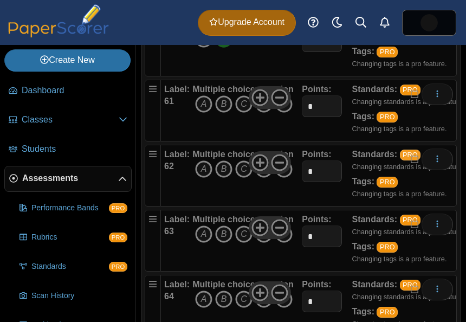
scroll to position [4085, 0]
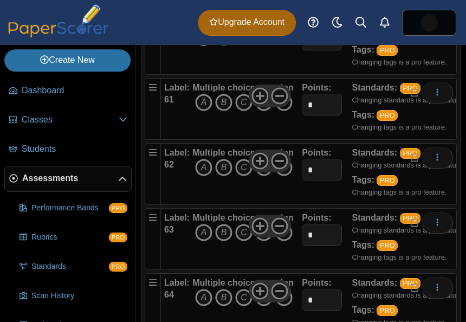
click at [284, 111] on icon "E" at bounding box center [283, 102] width 17 height 17
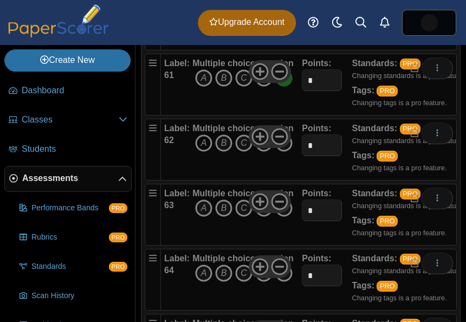
click at [198, 152] on icon "A" at bounding box center [203, 142] width 17 height 17
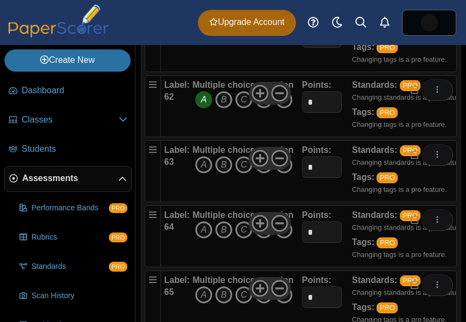
scroll to position [4156, 0]
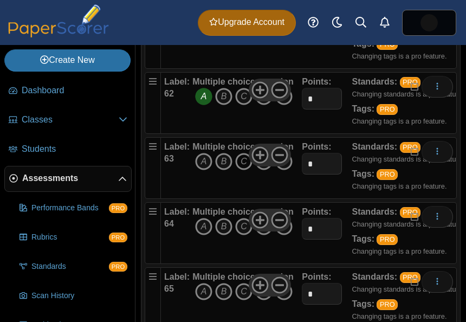
click at [242, 170] on icon "C" at bounding box center [243, 161] width 17 height 17
click at [262, 235] on icon "D" at bounding box center [263, 226] width 17 height 17
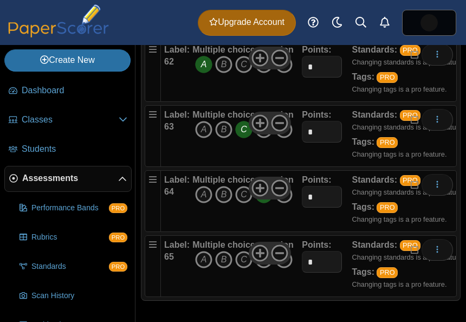
scroll to position [4201, 0]
click at [226, 257] on icon "B" at bounding box center [223, 259] width 17 height 17
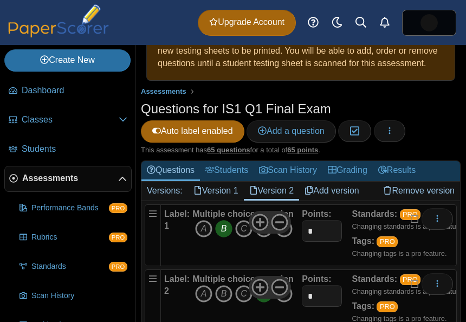
scroll to position [84, 0]
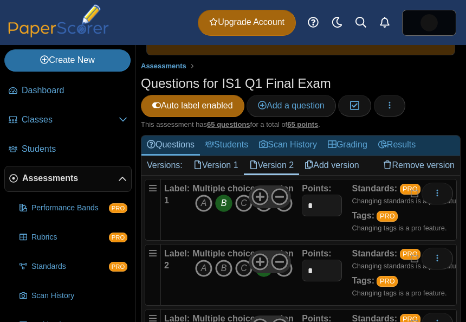
click at [221, 174] on link "Version 1" at bounding box center [216, 165] width 56 height 18
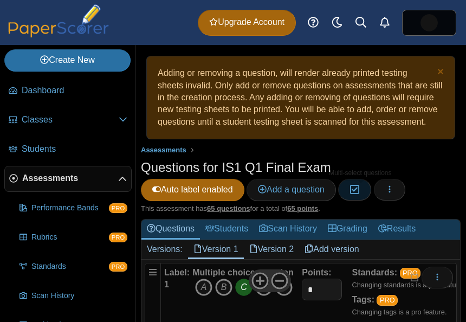
scroll to position [45, 0]
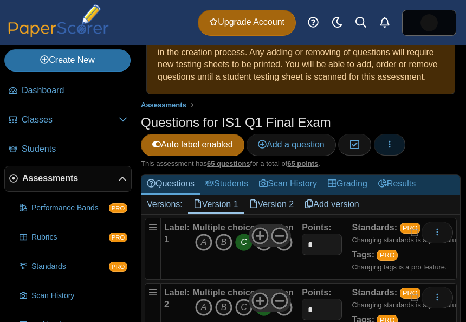
click at [392, 148] on icon "button" at bounding box center [389, 144] width 9 height 9
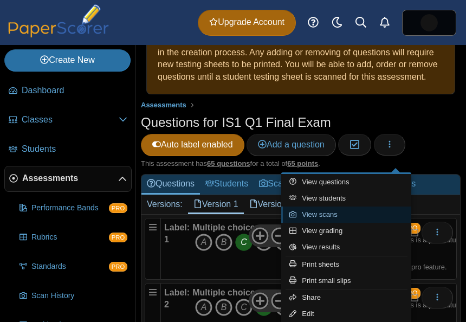
click at [332, 216] on link "View scans" at bounding box center [346, 214] width 130 height 16
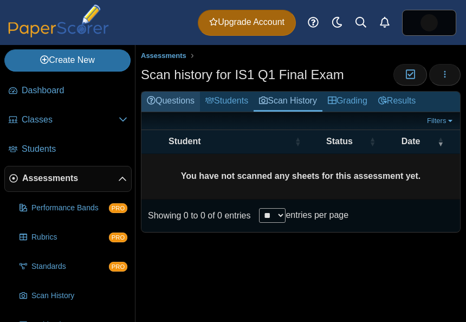
click at [170, 103] on link "Questions" at bounding box center [170, 102] width 59 height 20
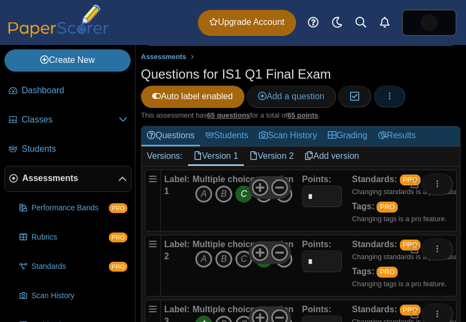
scroll to position [114, 0]
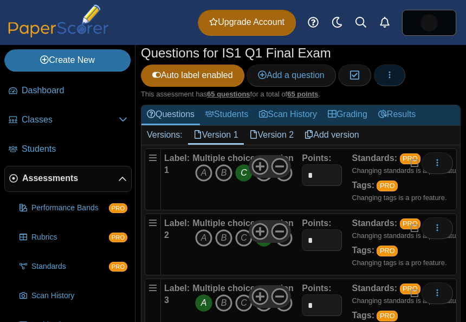
click at [401, 81] on button "button" at bounding box center [389, 75] width 31 height 22
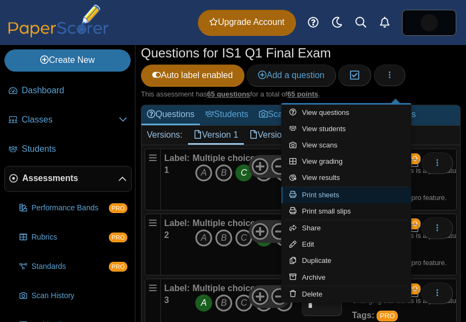
click at [332, 199] on link "Print sheets" at bounding box center [346, 195] width 130 height 16
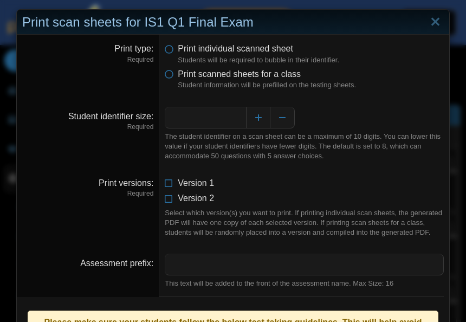
scroll to position [0, 0]
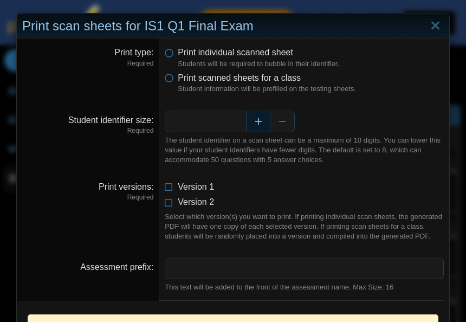
click at [258, 125] on button "Increase" at bounding box center [258, 122] width 24 height 22
click at [282, 123] on button "Decrease" at bounding box center [282, 122] width 24 height 22
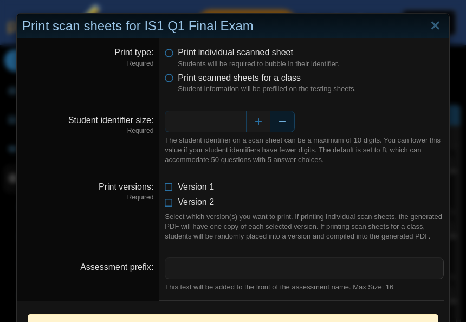
type input "*"
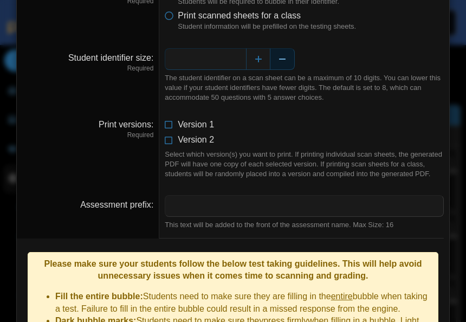
scroll to position [67, 0]
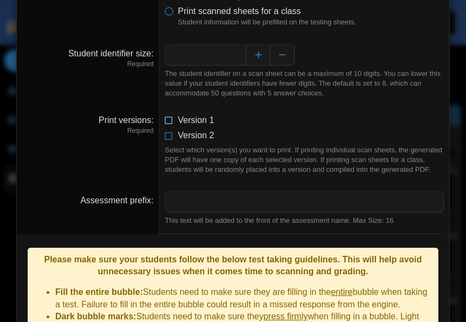
click at [171, 122] on icon at bounding box center [169, 118] width 9 height 8
click at [171, 132] on icon at bounding box center [169, 133] width 9 height 8
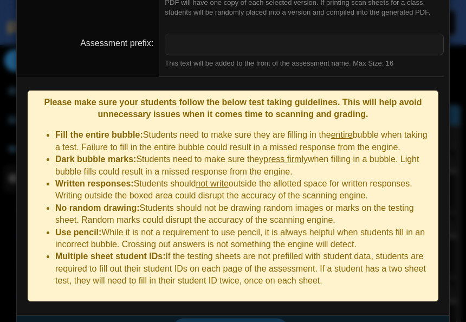
scroll to position [236, 0]
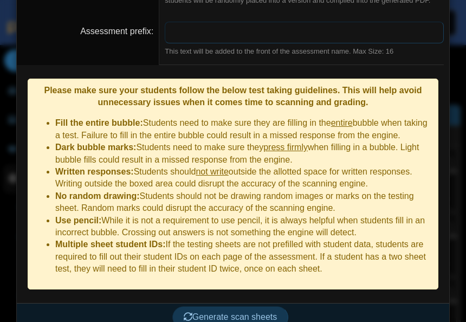
click at [226, 43] on input "Assessment prefix" at bounding box center [304, 33] width 279 height 22
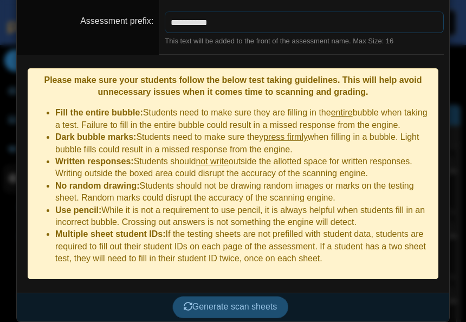
type input "**********"
click at [233, 302] on span "Generate scan sheets" at bounding box center [231, 306] width 94 height 9
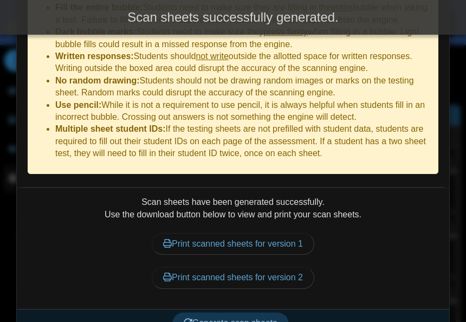
scroll to position [367, 0]
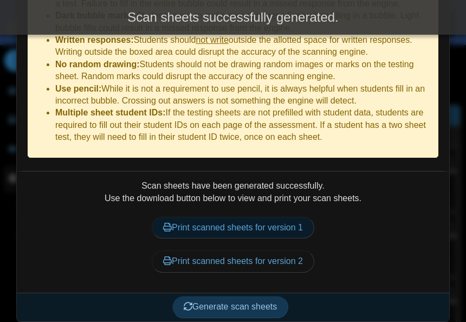
click at [252, 226] on link "Print scanned sheets for version 1" at bounding box center [233, 228] width 163 height 22
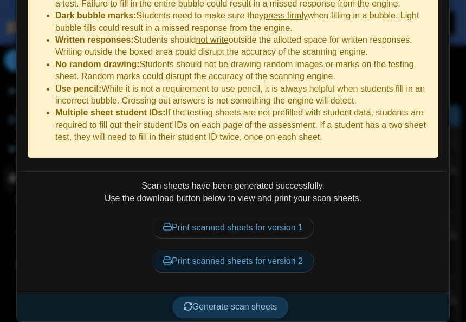
click at [216, 261] on link "Print scanned sheets for version 2" at bounding box center [233, 261] width 163 height 22
